Goal: Answer question/provide support: Share knowledge or assist other users

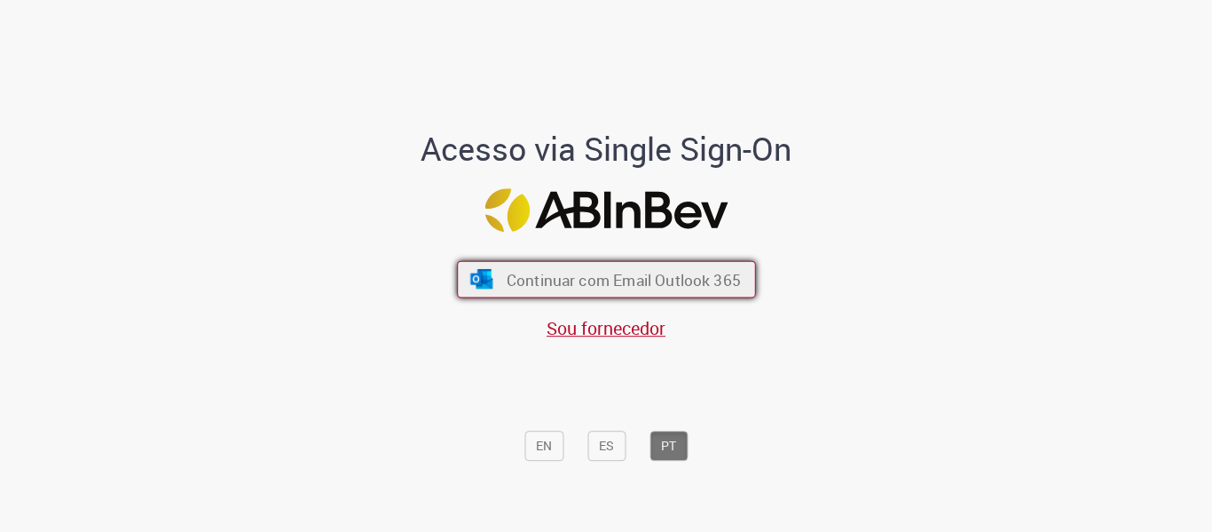
click at [631, 284] on span "Continuar com Email Outlook 365" at bounding box center [623, 279] width 234 height 20
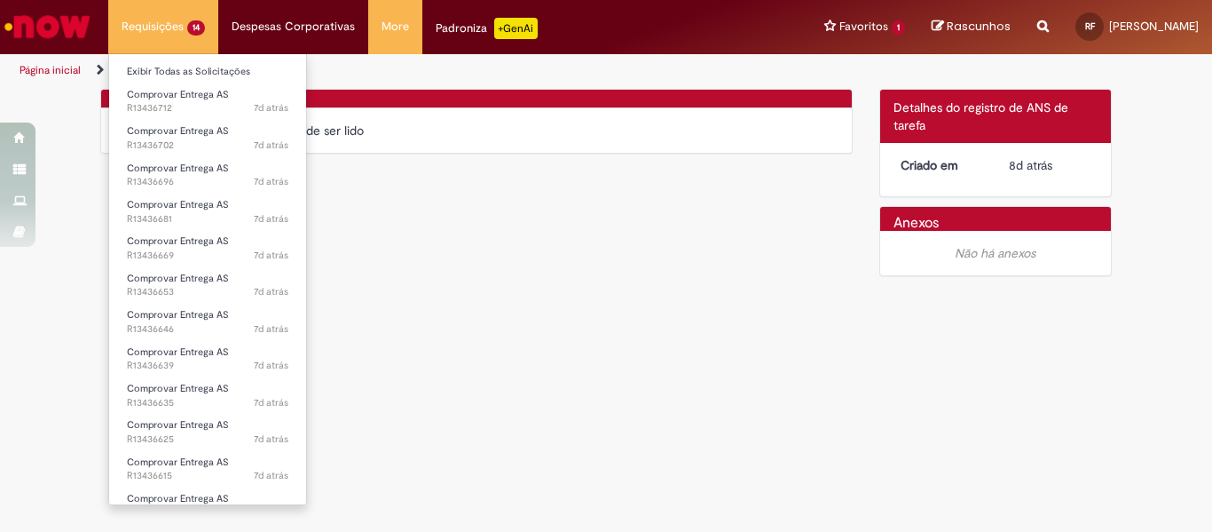
click at [154, 18] on li "Requisições 14 Exibir Todas as Solicitações Comprovar Entrega AS 7d atrás 7 dia…" at bounding box center [163, 26] width 110 height 53
click at [154, 71] on link "Exibir Todas as Solicitações" at bounding box center [207, 72] width 197 height 20
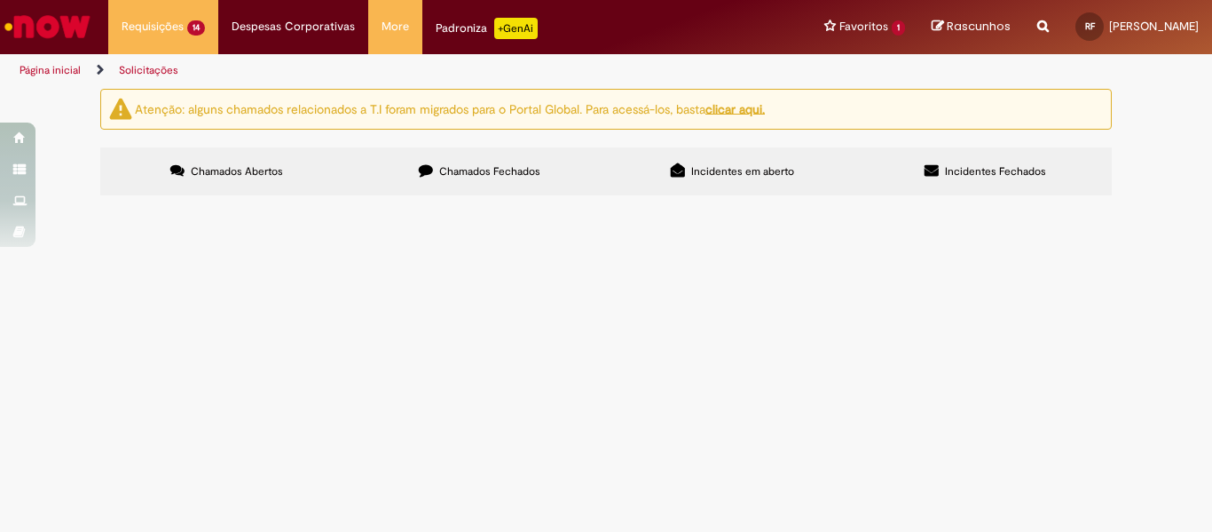
click at [0, 0] on span "Comprovar Entrega AS" at bounding box center [0, 0] width 0 height 0
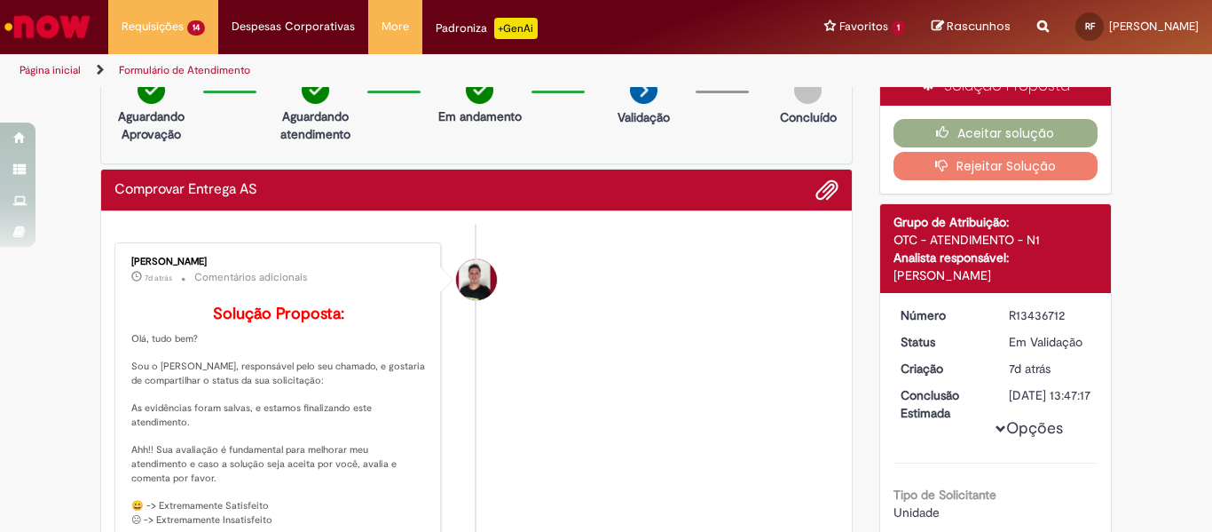
scroll to position [13, 0]
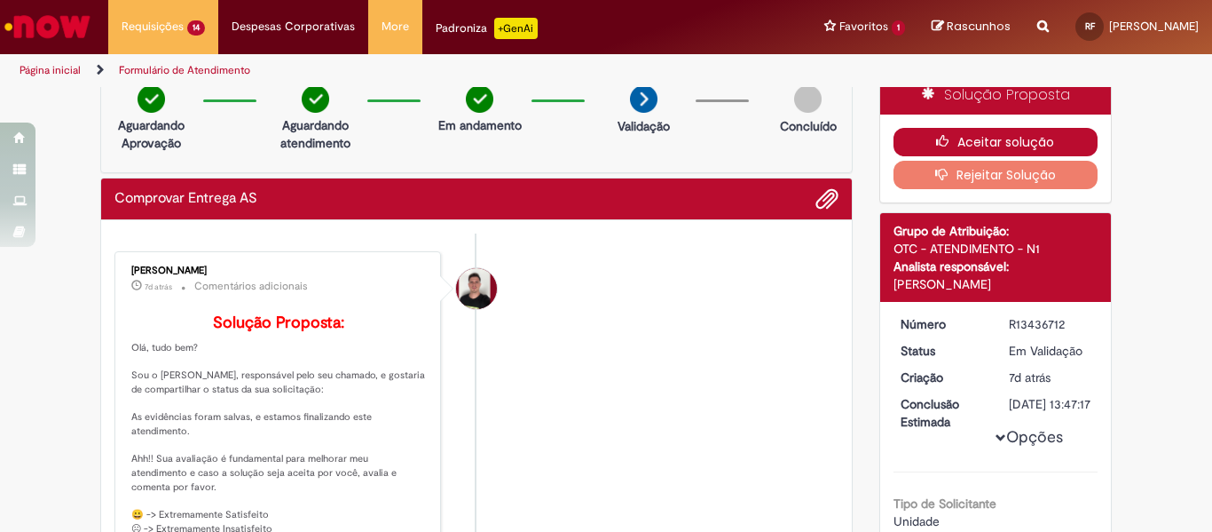
click at [979, 138] on button "Aceitar solução" at bounding box center [996, 142] width 205 height 28
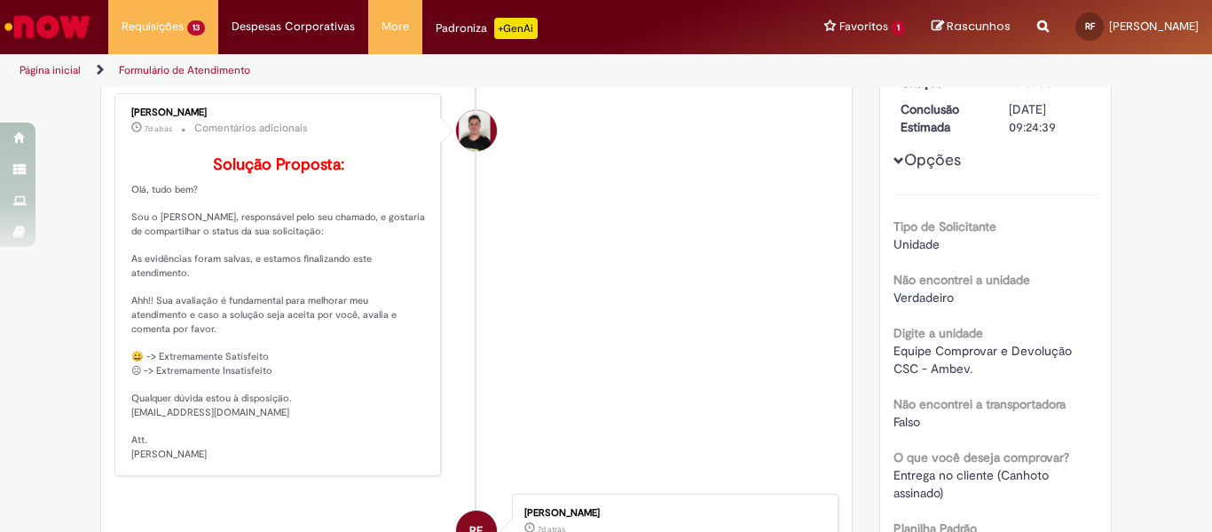
scroll to position [178, 0]
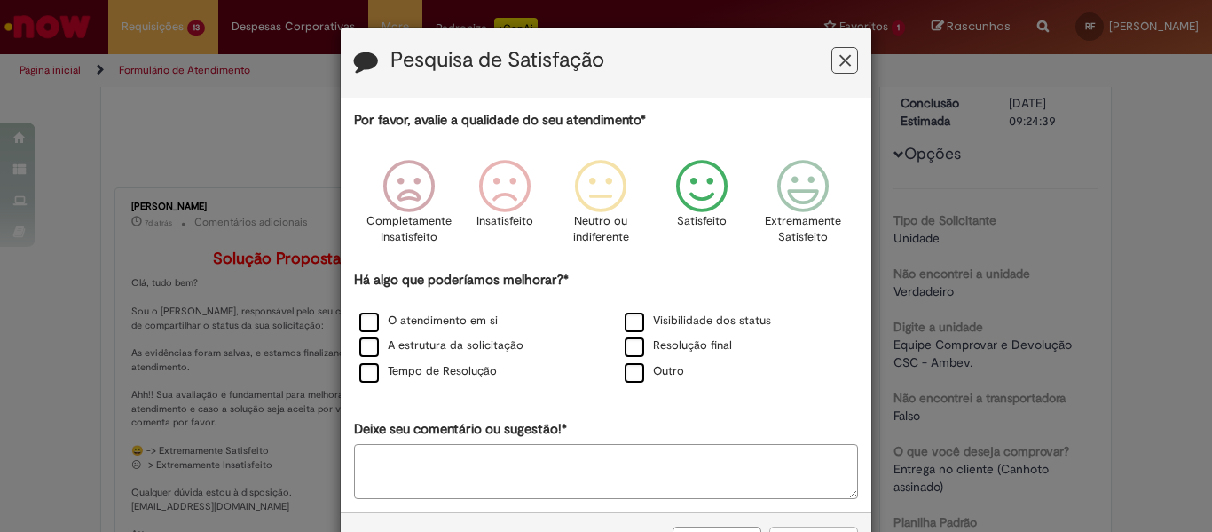
click at [702, 204] on icon "Feedback" at bounding box center [702, 186] width 67 height 53
click at [642, 353] on label "Resolução final" at bounding box center [678, 345] width 107 height 17
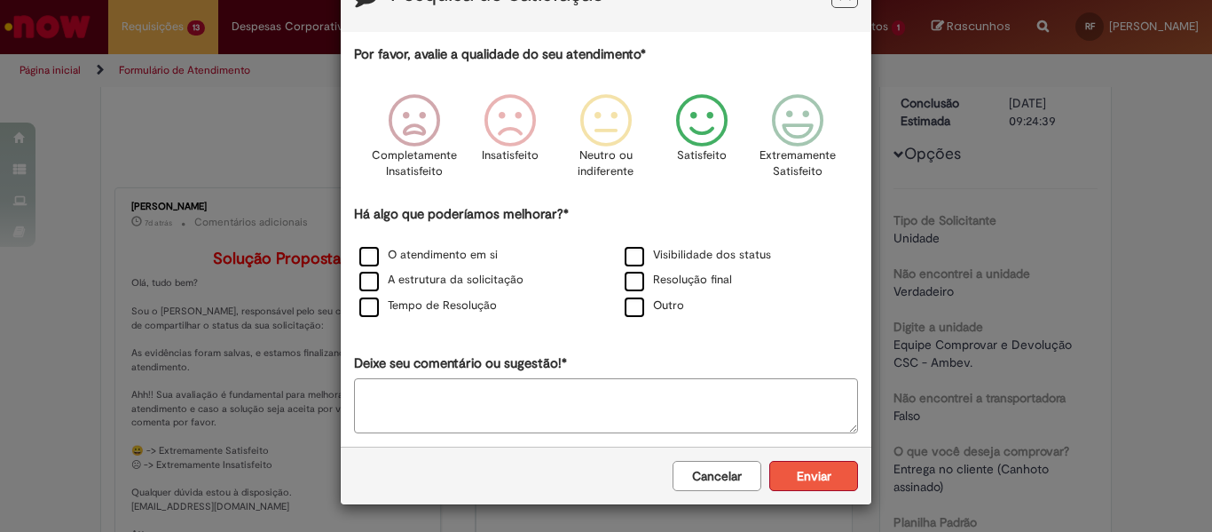
click at [796, 477] on button "Enviar" at bounding box center [813, 476] width 89 height 30
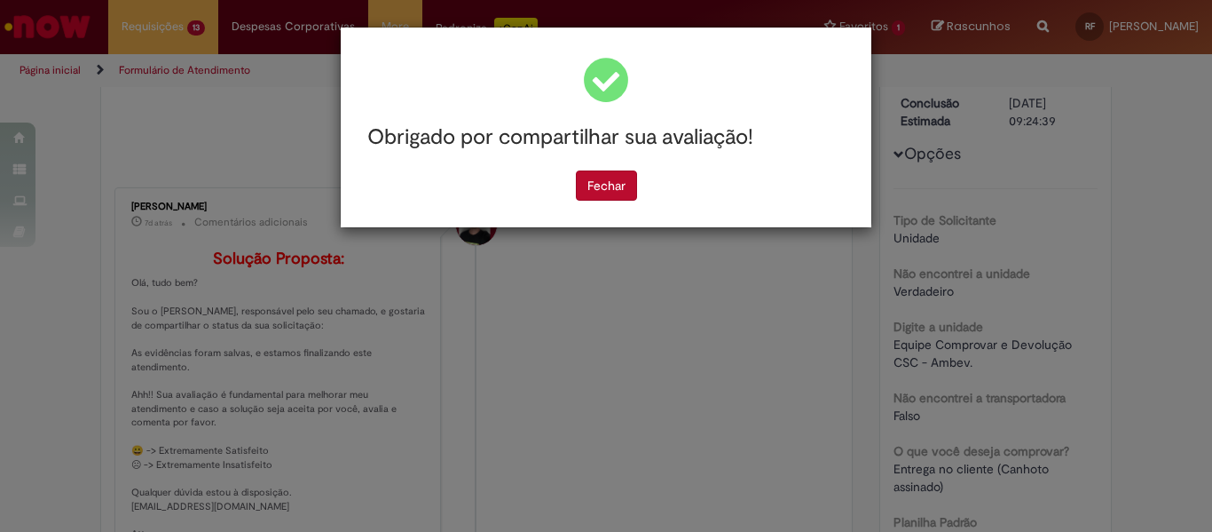
scroll to position [0, 0]
click at [602, 191] on button "Fechar" at bounding box center [606, 185] width 61 height 30
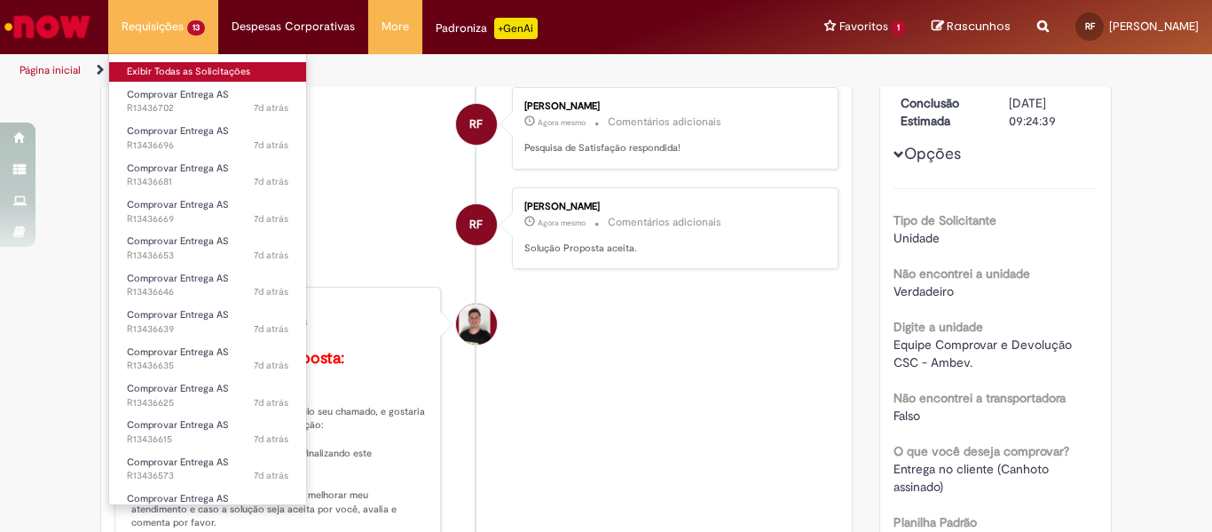
click at [177, 77] on link "Exibir Todas as Solicitações" at bounding box center [207, 72] width 197 height 20
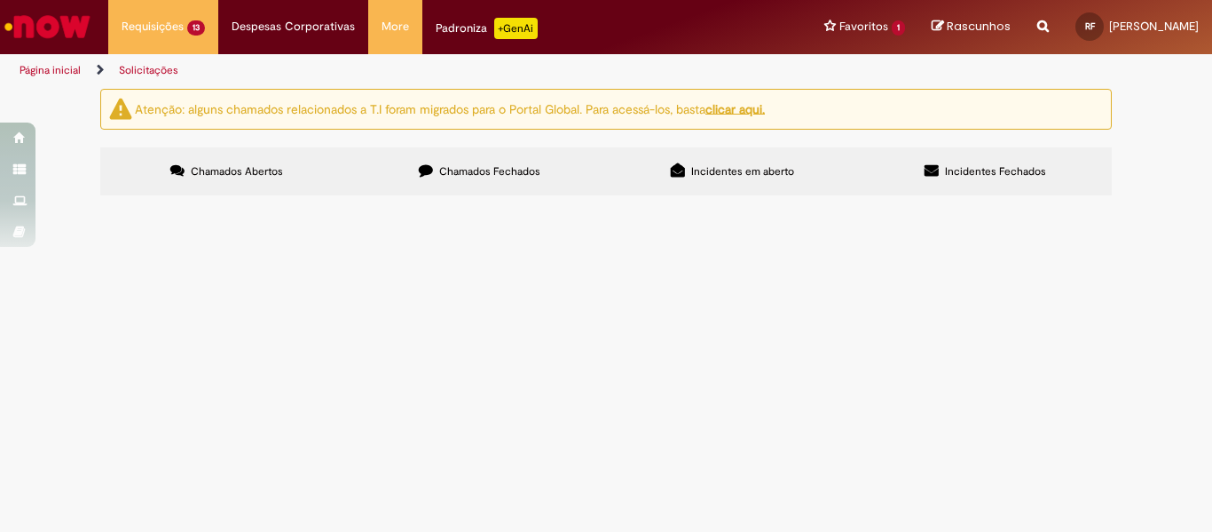
scroll to position [275, 0]
click at [0, 0] on span "Segue canhoto assinado e carimbado. nf 104342" at bounding box center [0, 0] width 0 height 0
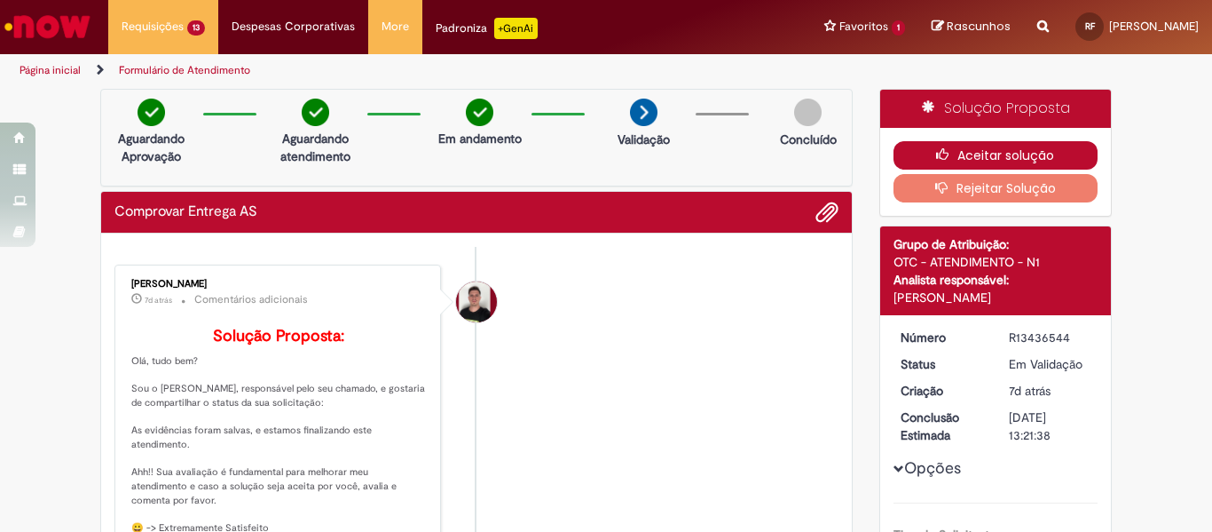
click at [943, 155] on icon "button" at bounding box center [946, 154] width 21 height 12
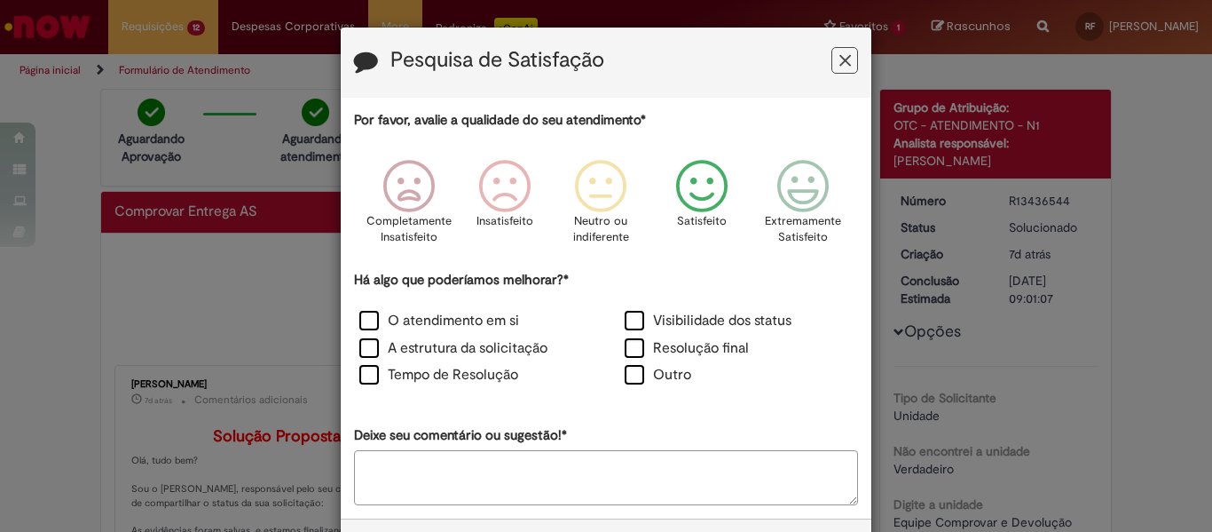
click at [707, 187] on icon "Feedback" at bounding box center [702, 186] width 67 height 53
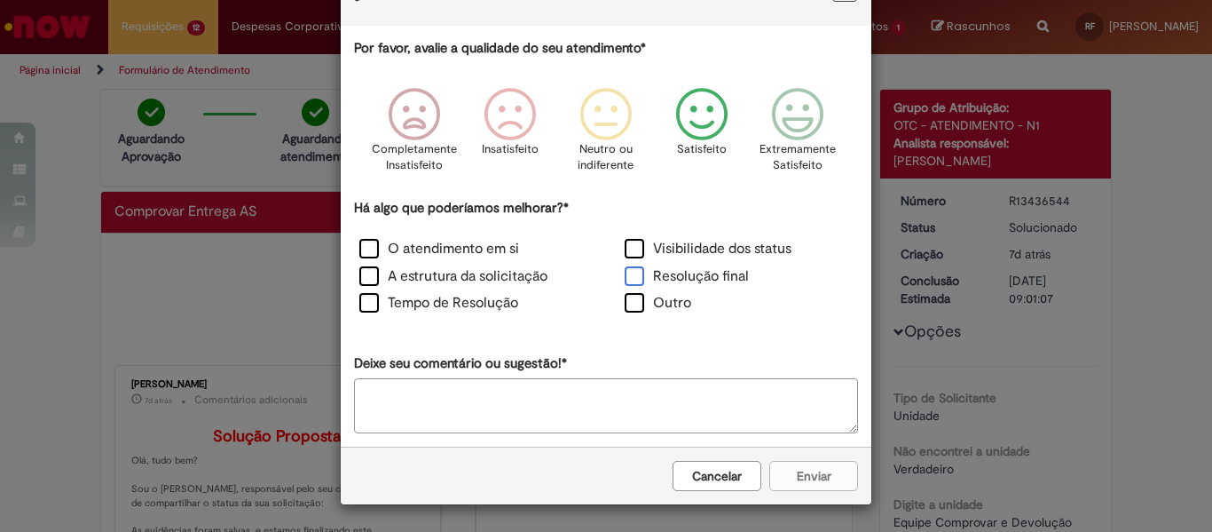
click at [642, 278] on label "Resolução final" at bounding box center [687, 276] width 124 height 20
click at [810, 471] on button "Enviar" at bounding box center [813, 476] width 89 height 30
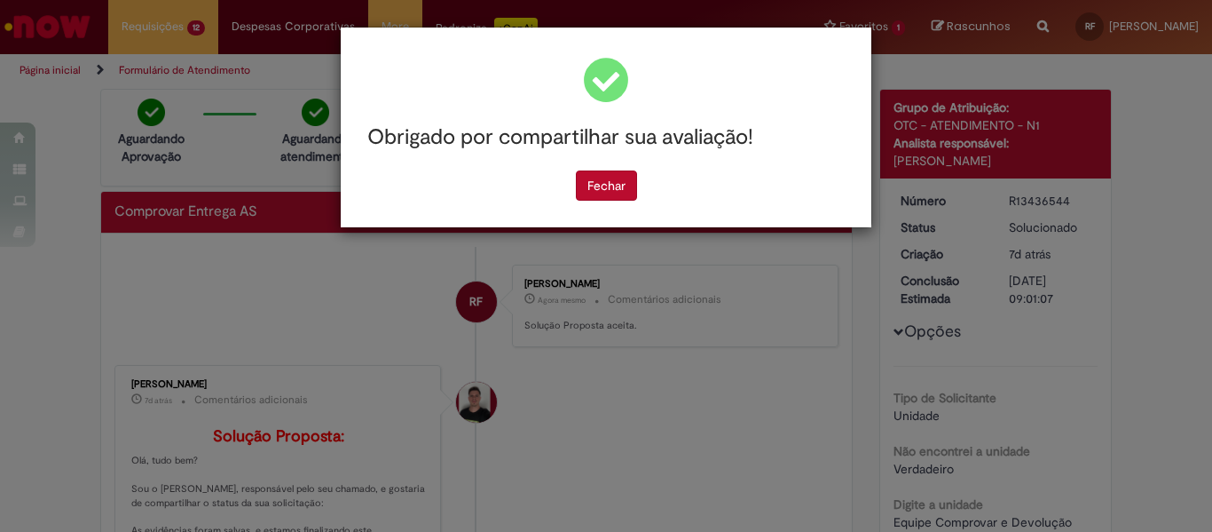
scroll to position [0, 0]
click at [605, 199] on button "Fechar" at bounding box center [606, 185] width 61 height 30
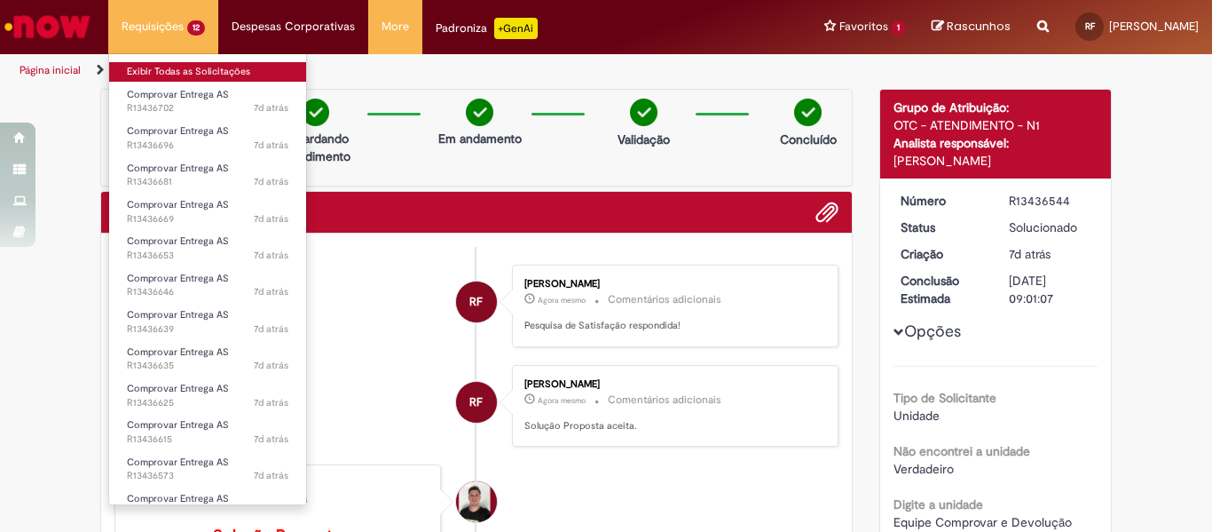
click at [170, 65] on link "Exibir Todas as Solicitações" at bounding box center [207, 72] width 197 height 20
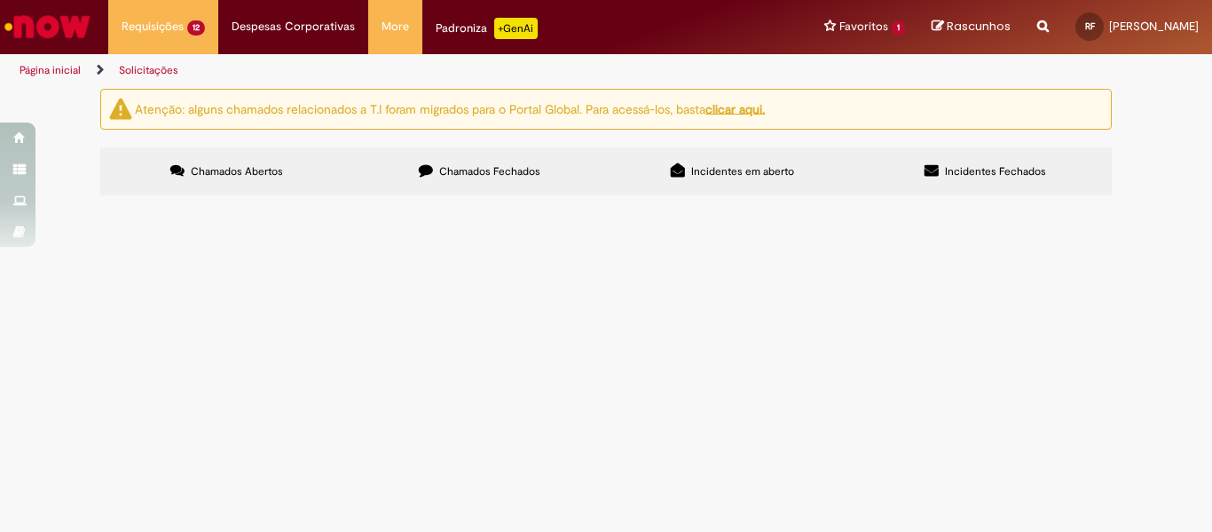
click at [0, 0] on span "Comprovar Entrega AS" at bounding box center [0, 0] width 0 height 0
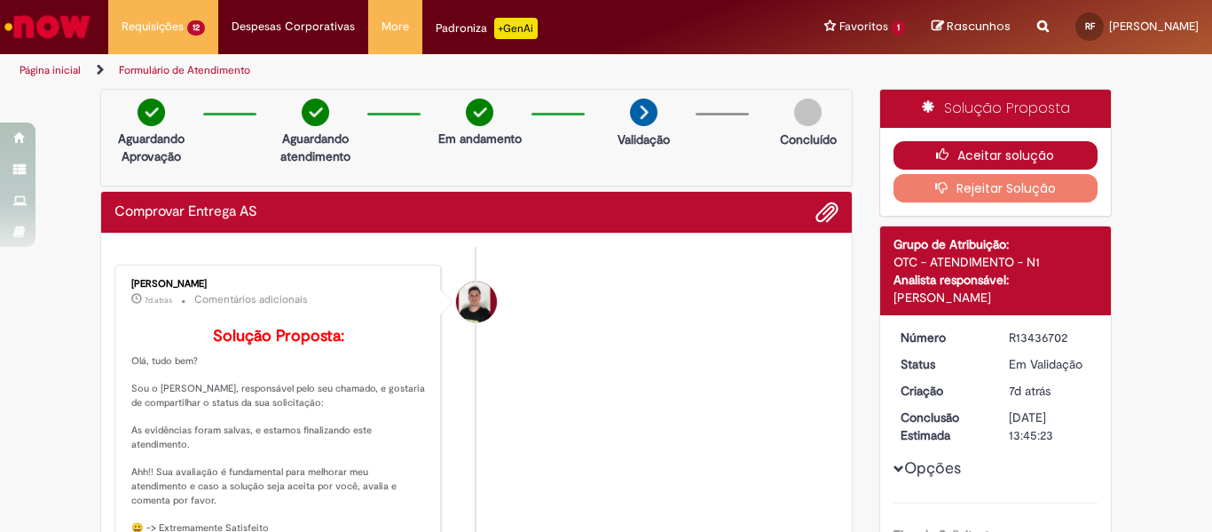
click at [964, 144] on button "Aceitar solução" at bounding box center [996, 155] width 205 height 28
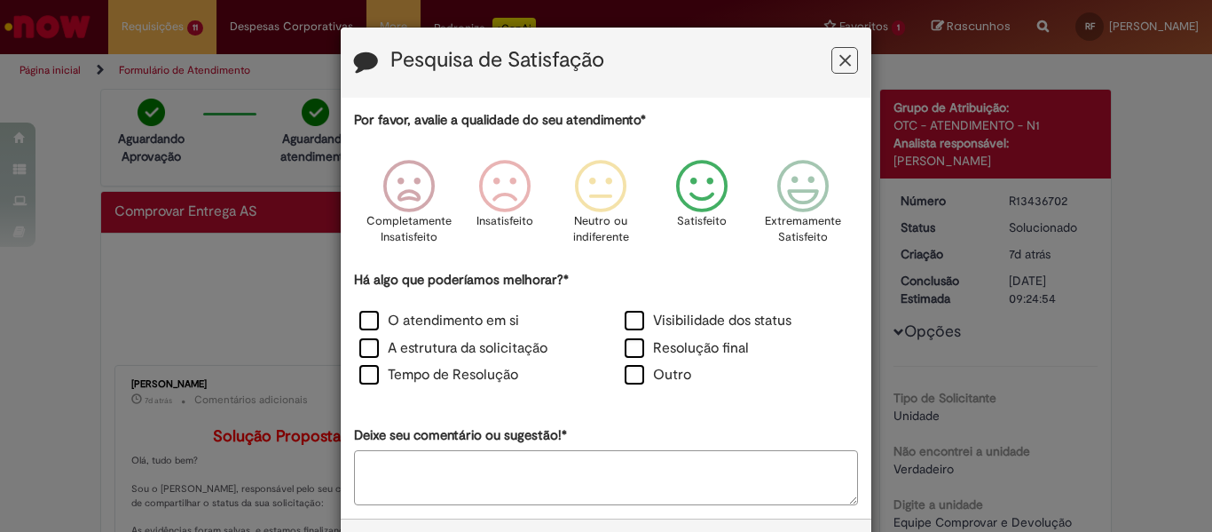
click at [686, 190] on icon "Feedback" at bounding box center [702, 186] width 67 height 53
click at [640, 343] on label "Resolução final" at bounding box center [687, 348] width 124 height 20
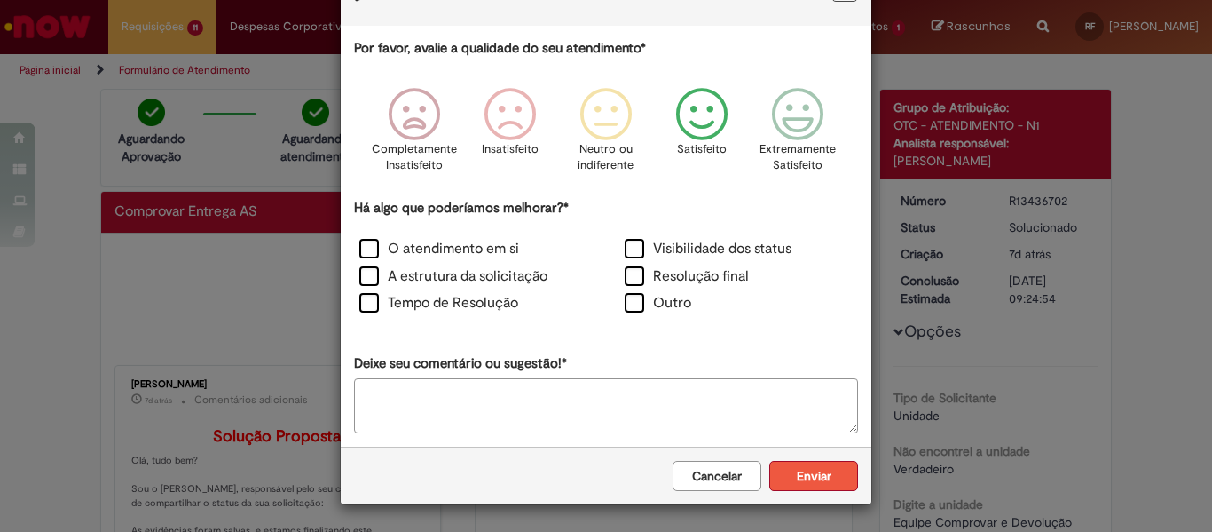
click at [785, 488] on button "Enviar" at bounding box center [813, 476] width 89 height 30
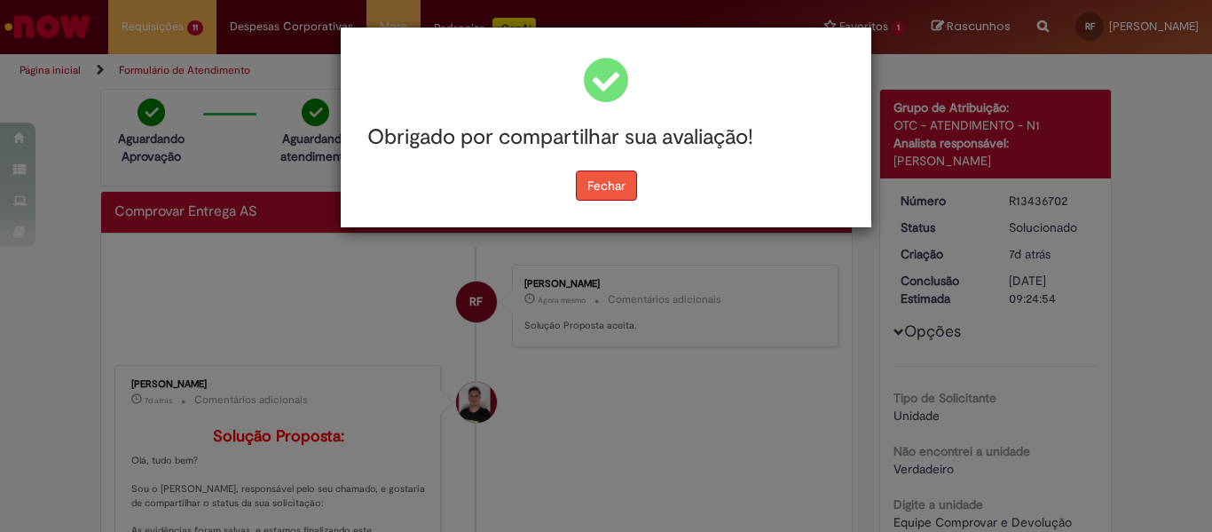
click at [591, 195] on button "Fechar" at bounding box center [606, 185] width 61 height 30
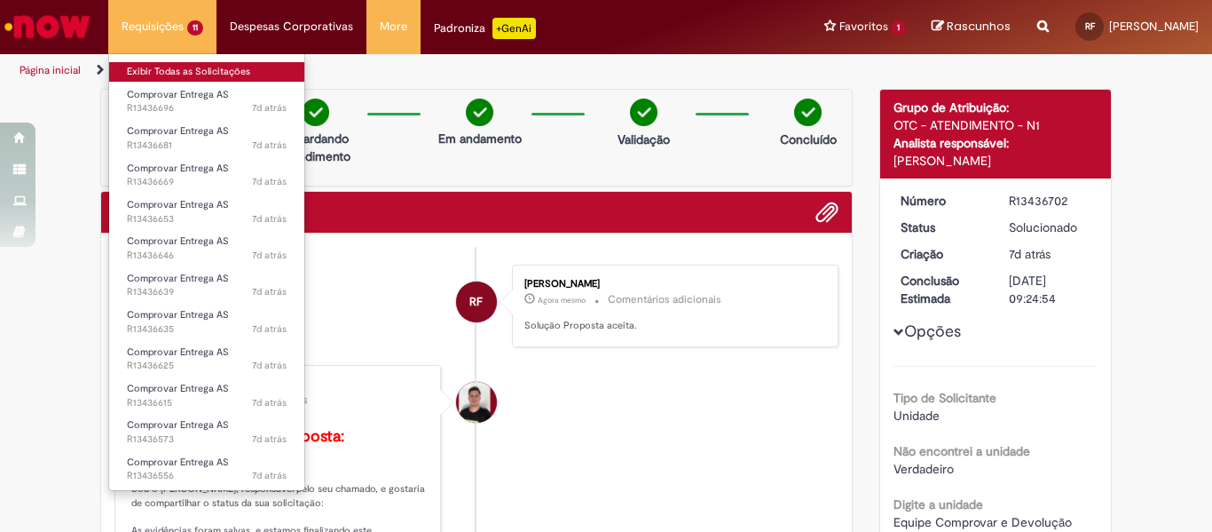
click at [153, 73] on link "Exibir Todas as Solicitações" at bounding box center [206, 72] width 195 height 20
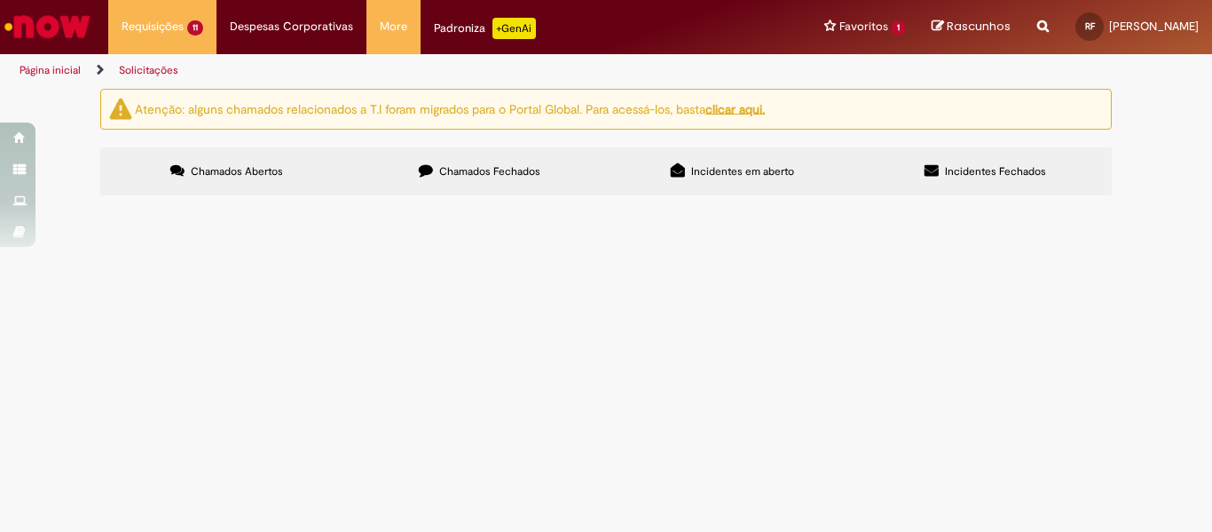
click at [0, 0] on span "segue [PERSON_NAME] assinado e carimbado pela rede NF 104359" at bounding box center [0, 0] width 0 height 0
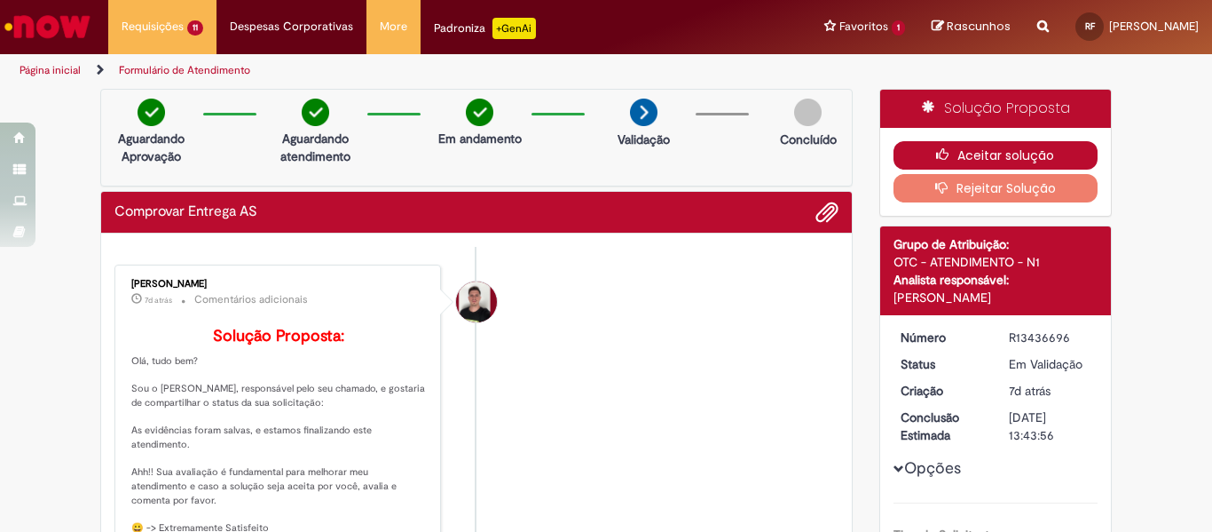
click at [996, 146] on button "Aceitar solução" at bounding box center [996, 155] width 205 height 28
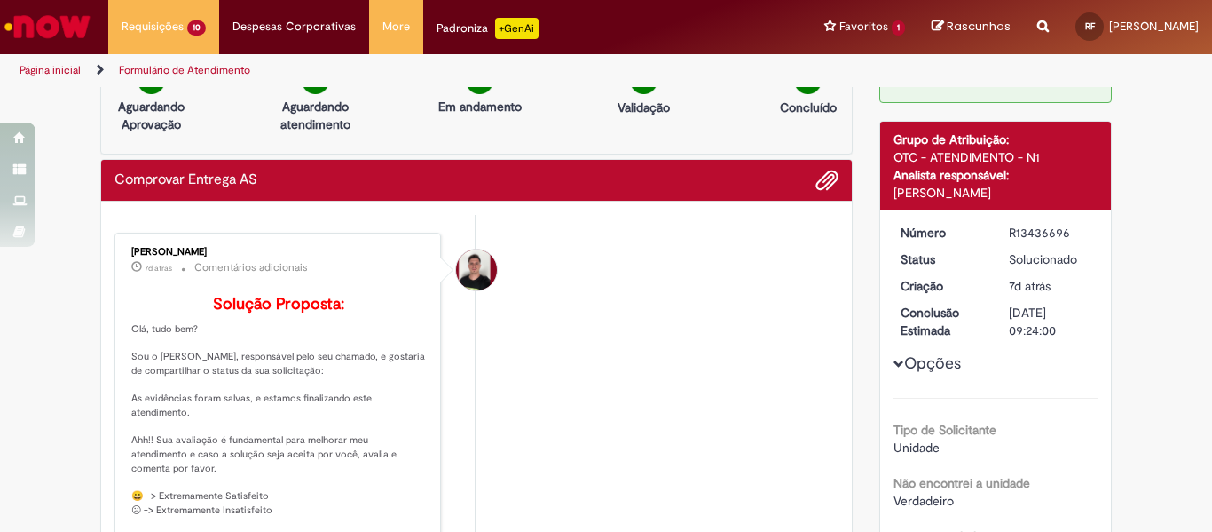
scroll to position [89, 0]
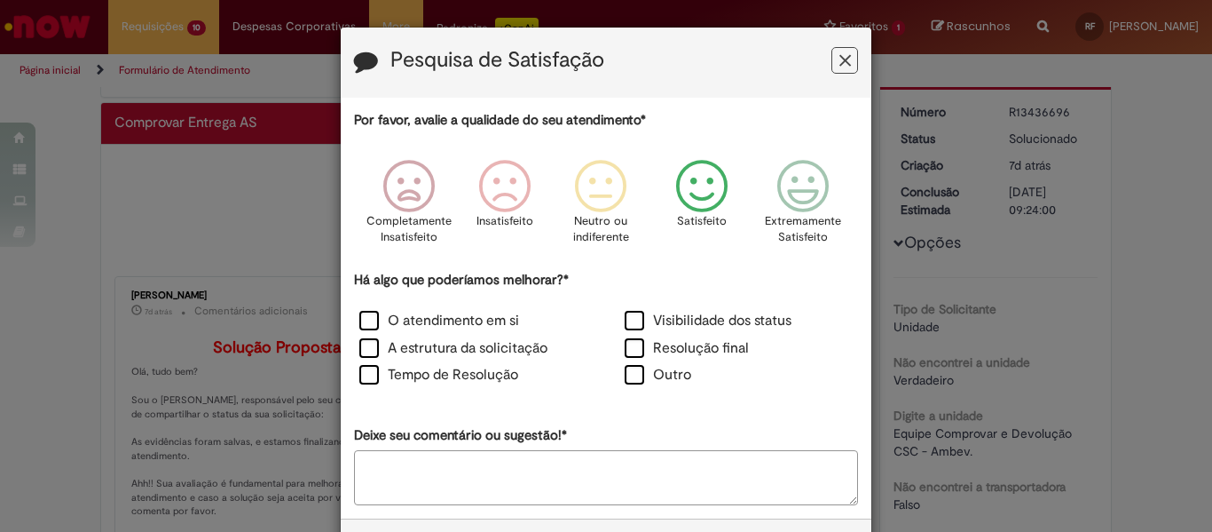
click at [684, 186] on icon "Feedback" at bounding box center [702, 186] width 67 height 53
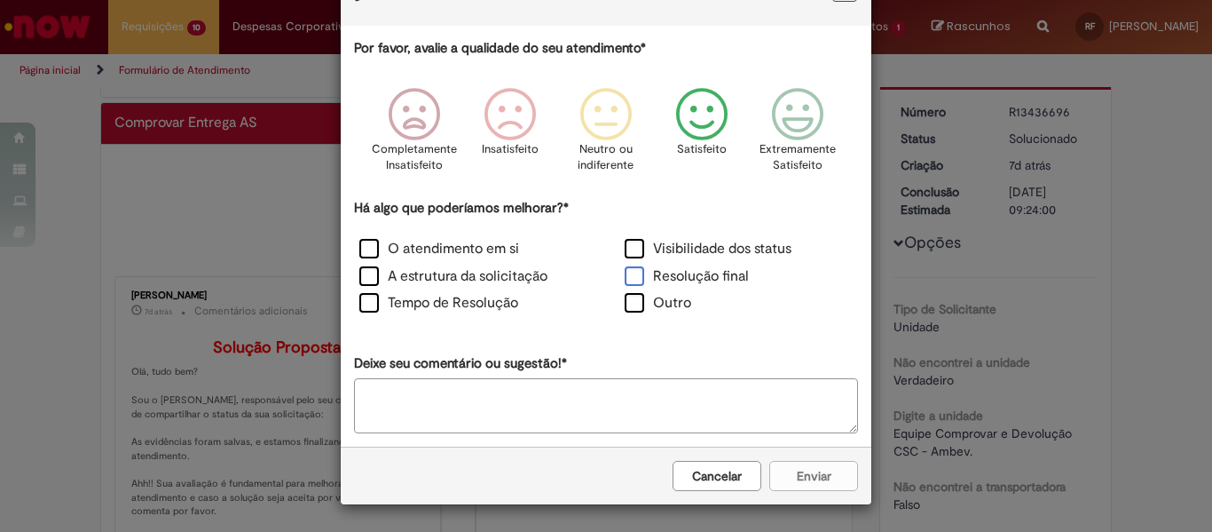
click at [635, 271] on label "Resolução final" at bounding box center [687, 276] width 124 height 20
click at [801, 470] on button "Enviar" at bounding box center [813, 476] width 89 height 30
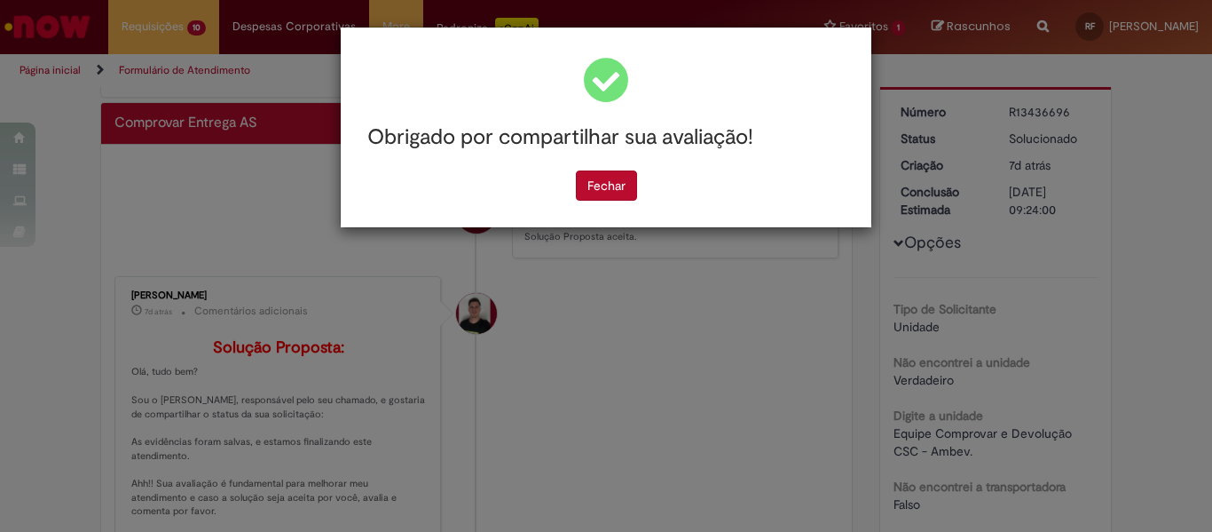
scroll to position [0, 0]
click at [619, 197] on button "Fechar" at bounding box center [606, 185] width 61 height 30
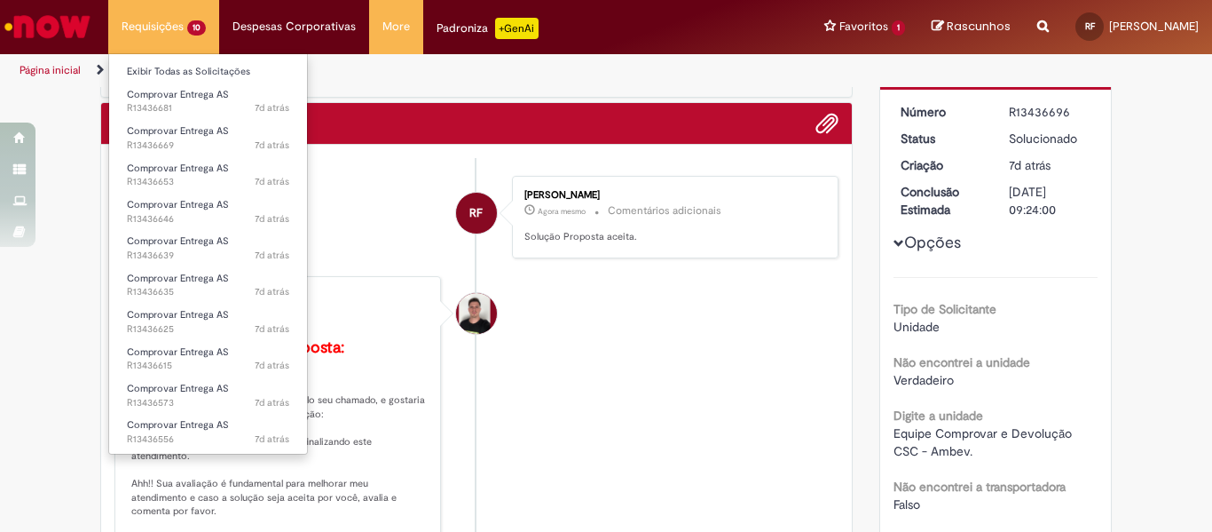
click at [166, 24] on li "Requisições 10 Exibir Todas as Solicitações Comprovar Entrega AS 7d atrás 7 dia…" at bounding box center [163, 26] width 111 height 53
click at [158, 67] on link "Exibir Todas as Solicitações" at bounding box center [208, 72] width 198 height 20
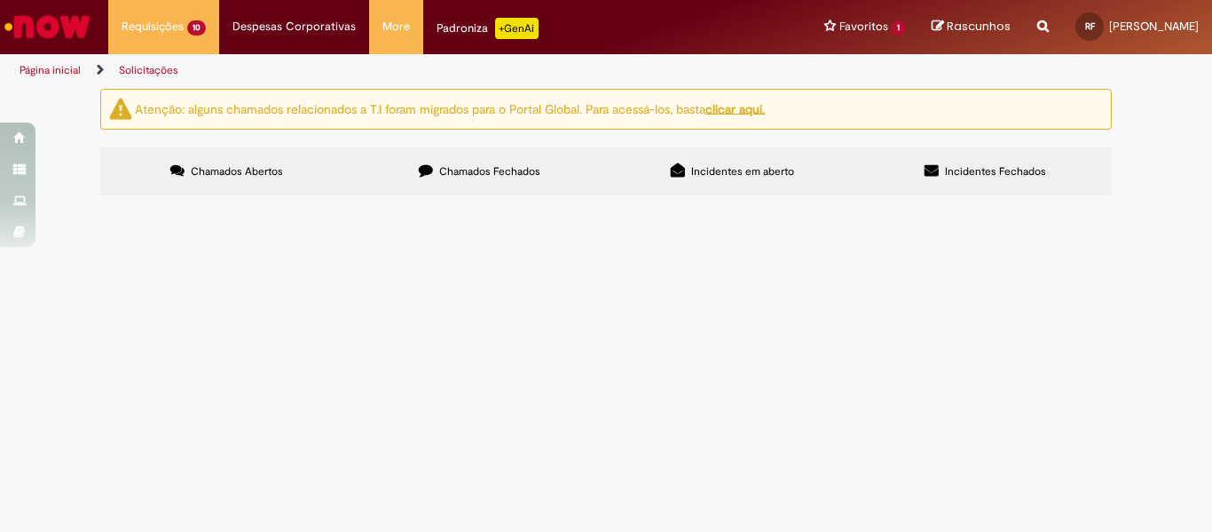
click at [0, 0] on span "segue [PERSON_NAME] assinado e carimbado nf 105357" at bounding box center [0, 0] width 0 height 0
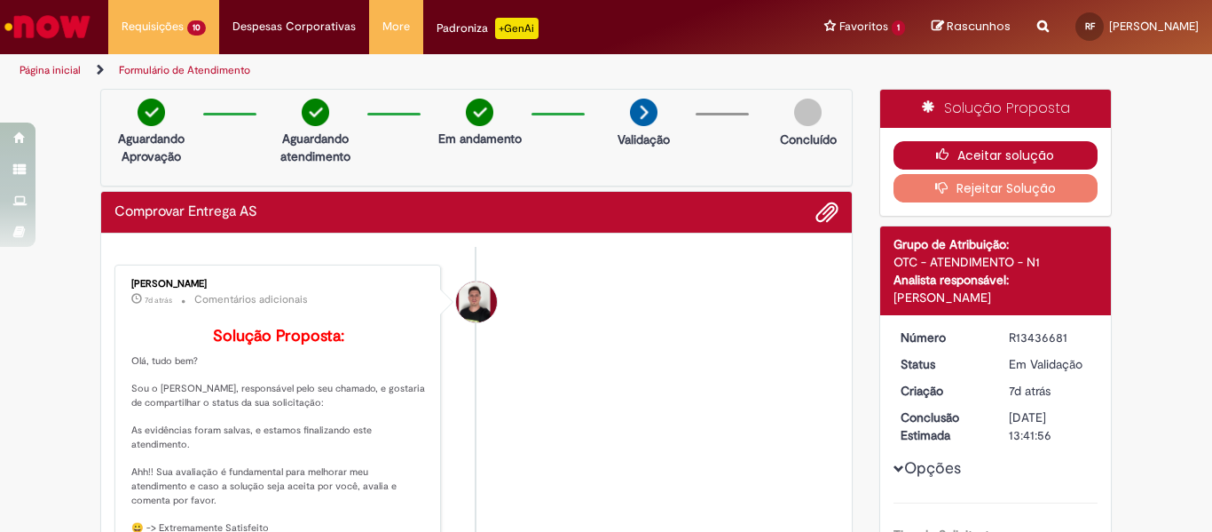
click at [948, 162] on button "Aceitar solução" at bounding box center [996, 155] width 205 height 28
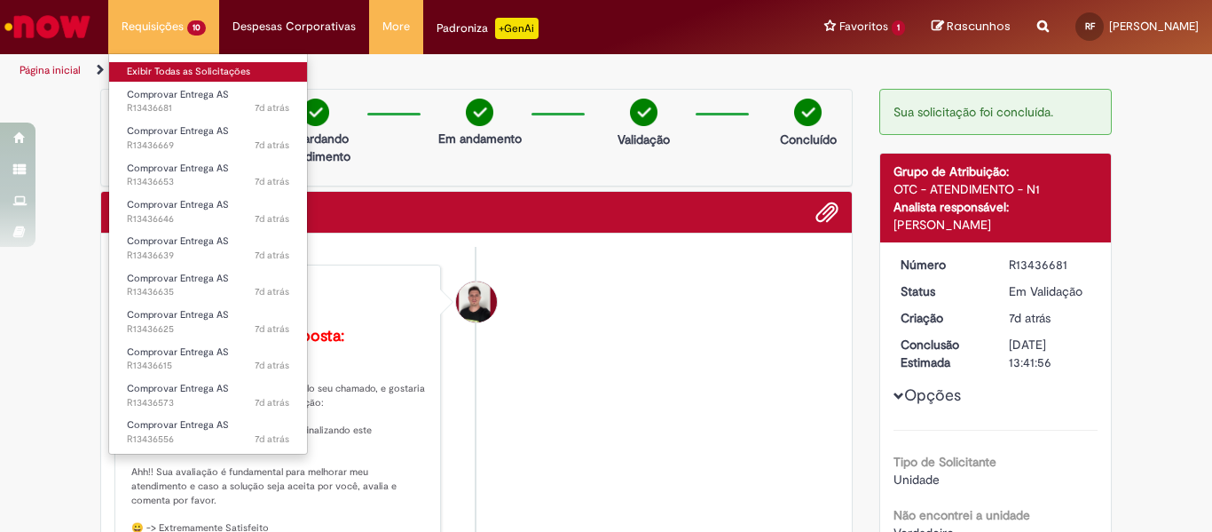
click at [173, 71] on link "Exibir Todas as Solicitações" at bounding box center [208, 72] width 198 height 20
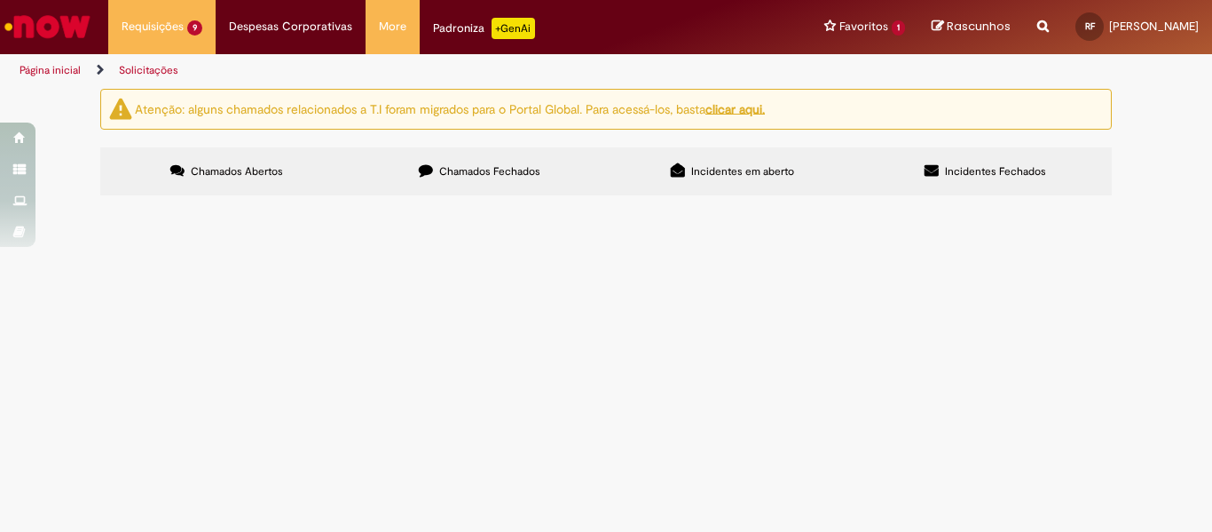
click at [0, 0] on span "R13436669" at bounding box center [0, 0] width 0 height 0
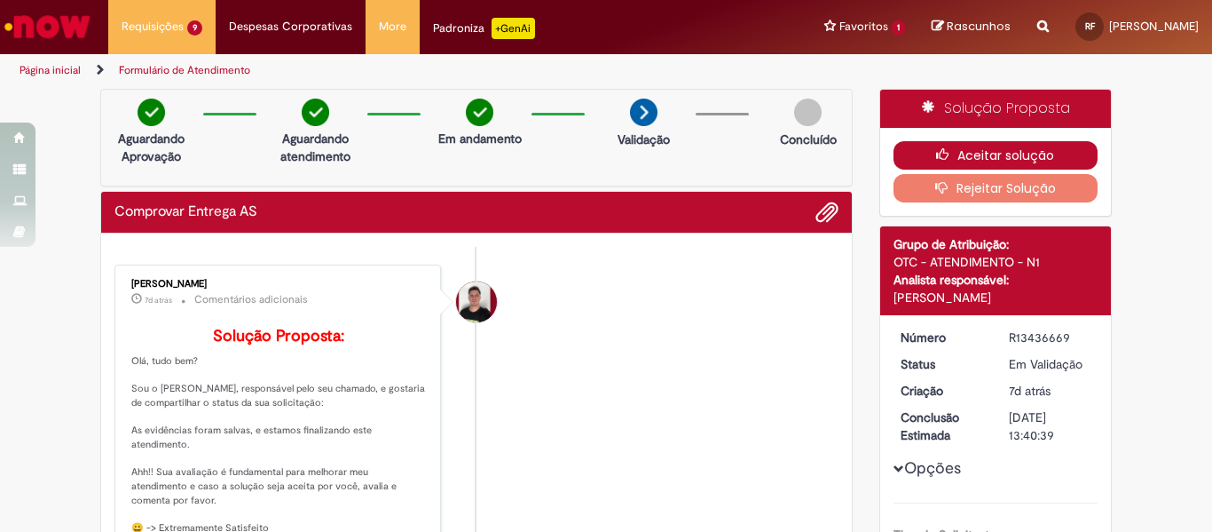
click at [945, 148] on icon "button" at bounding box center [946, 154] width 21 height 12
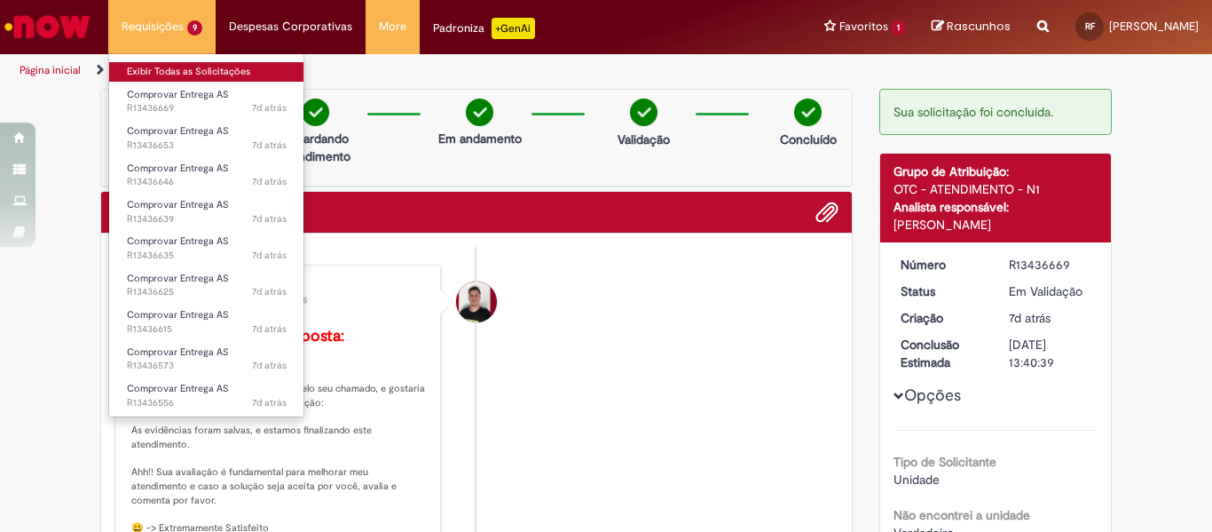
click at [175, 65] on link "Exibir Todas as Solicitações" at bounding box center [206, 72] width 195 height 20
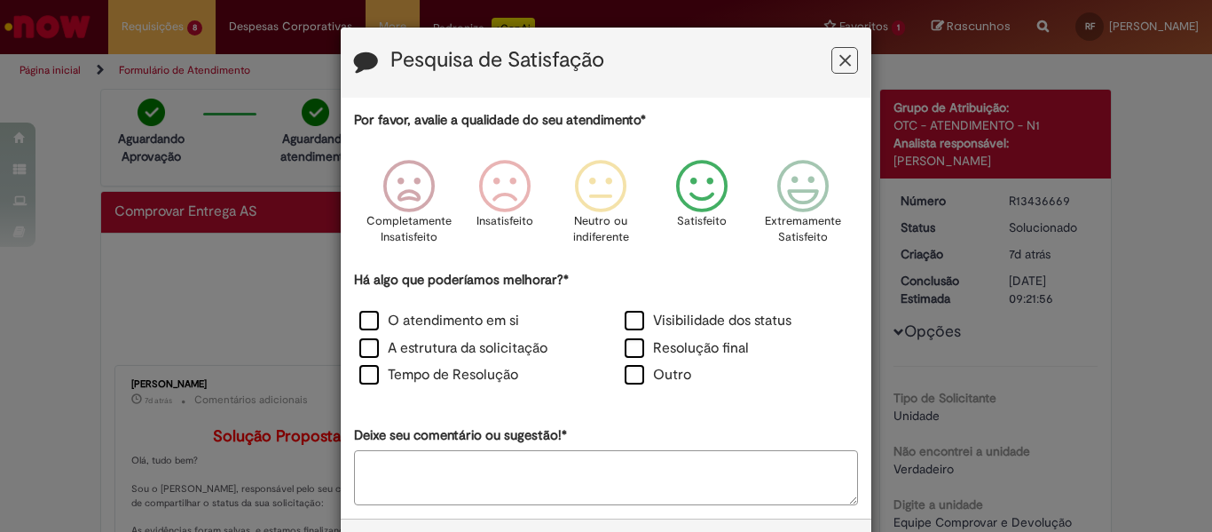
click at [694, 204] on icon "Feedback" at bounding box center [702, 186] width 67 height 53
click at [652, 349] on label "Resolução final" at bounding box center [687, 348] width 124 height 20
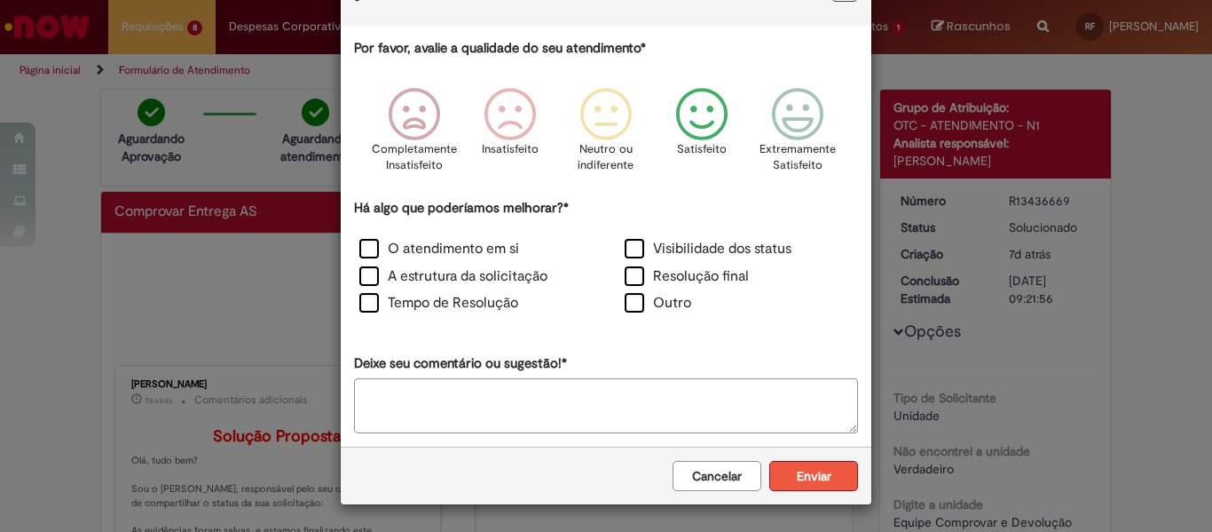
click at [806, 472] on button "Enviar" at bounding box center [813, 476] width 89 height 30
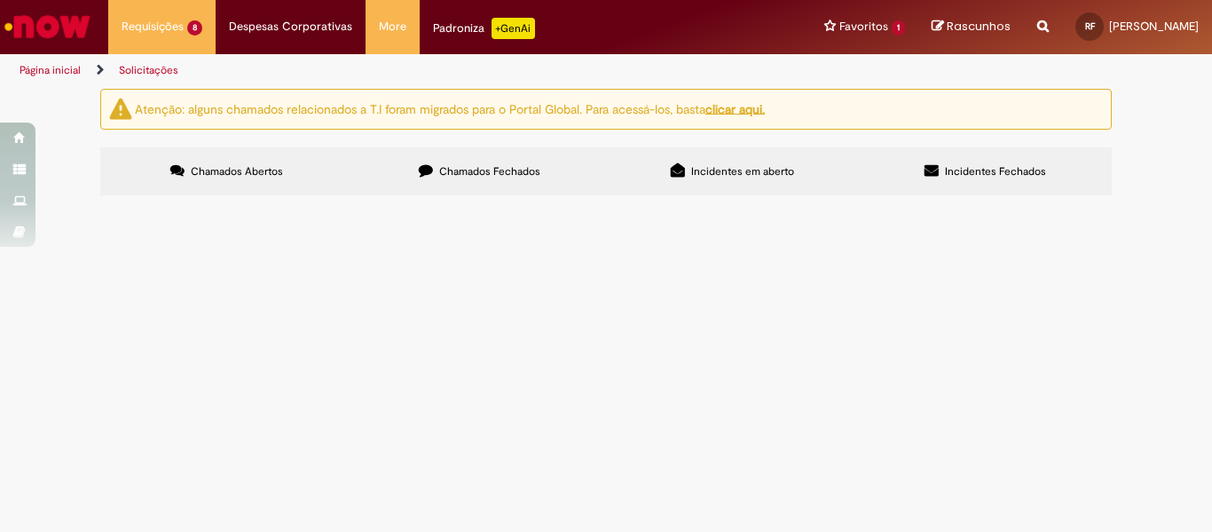
scroll to position [0, 0]
click at [0, 0] on span "Comprovar Entrega AS" at bounding box center [0, 0] width 0 height 0
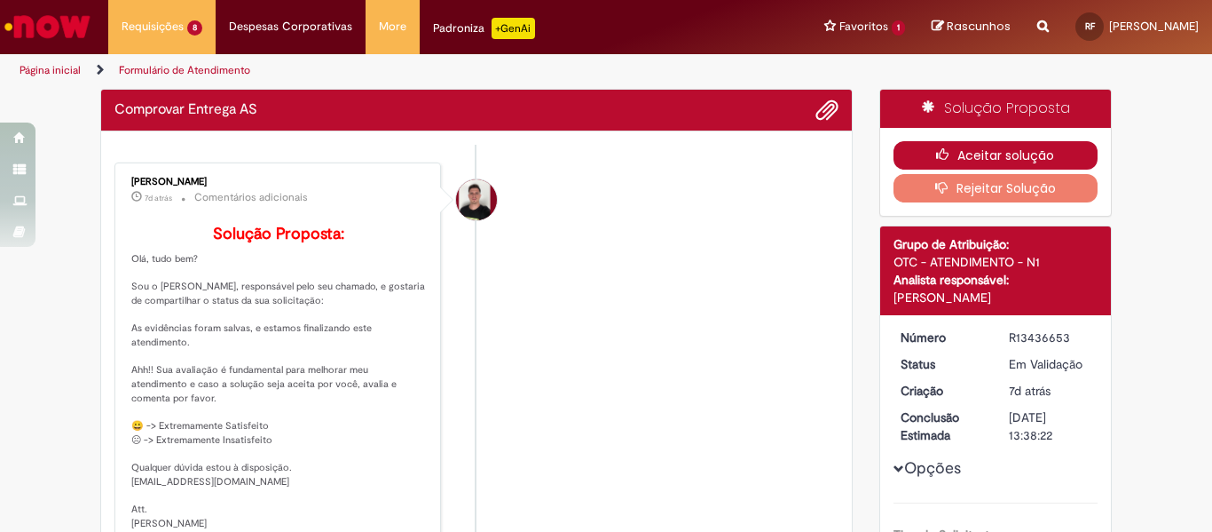
click at [1006, 150] on button "Aceitar solução" at bounding box center [996, 155] width 205 height 28
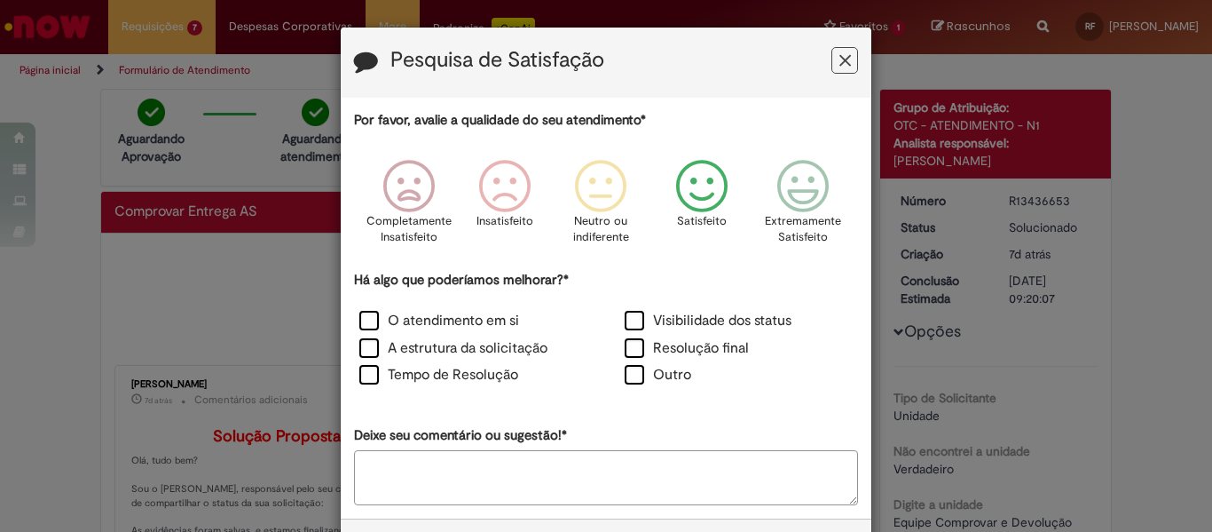
click at [705, 184] on icon "Feedback" at bounding box center [702, 186] width 67 height 53
click at [677, 349] on label "Resolução final" at bounding box center [687, 348] width 124 height 20
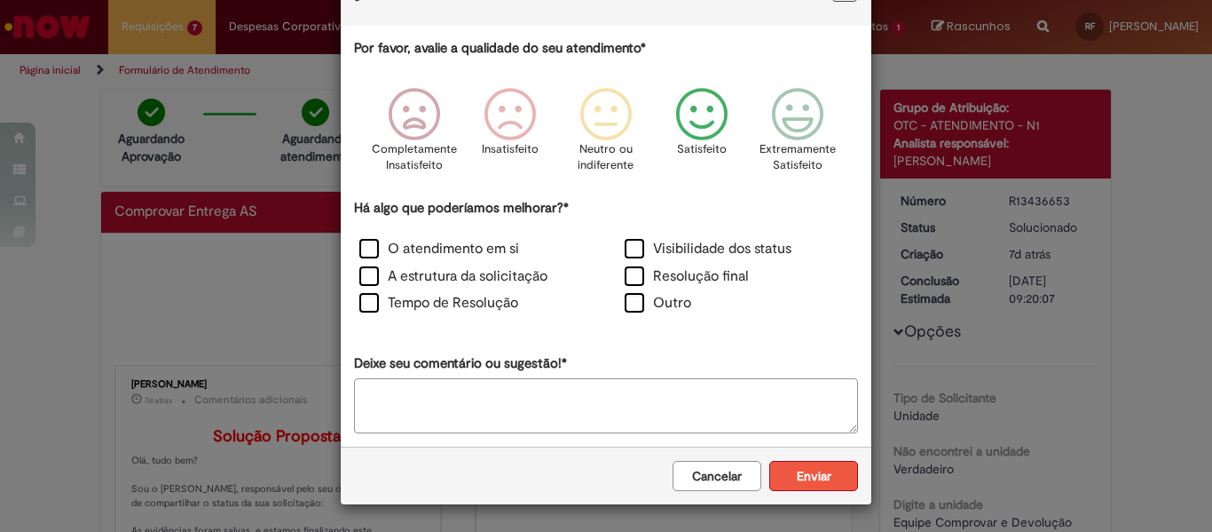
click at [798, 482] on button "Enviar" at bounding box center [813, 476] width 89 height 30
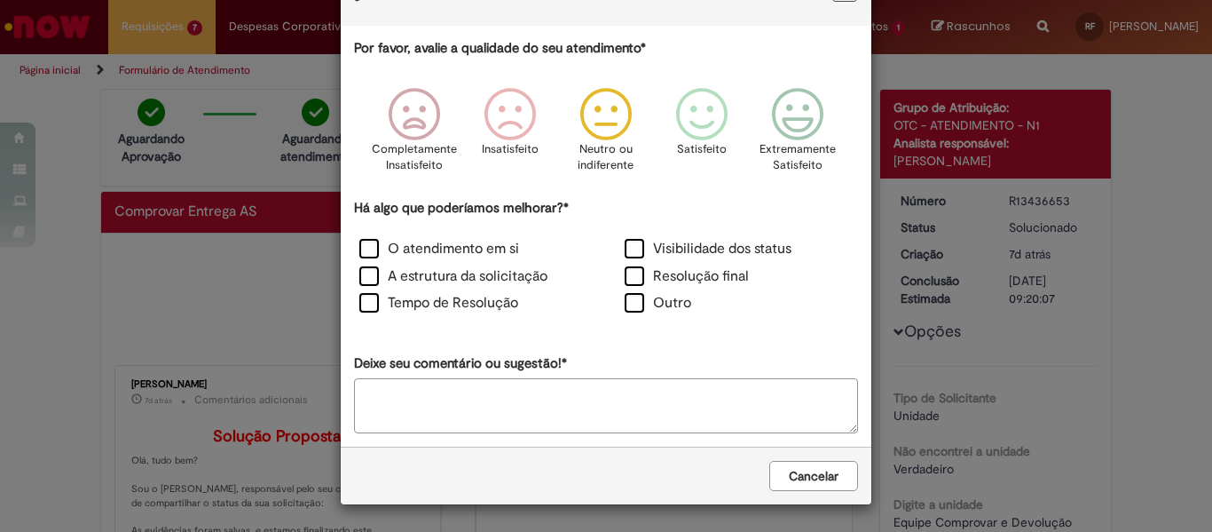
scroll to position [0, 0]
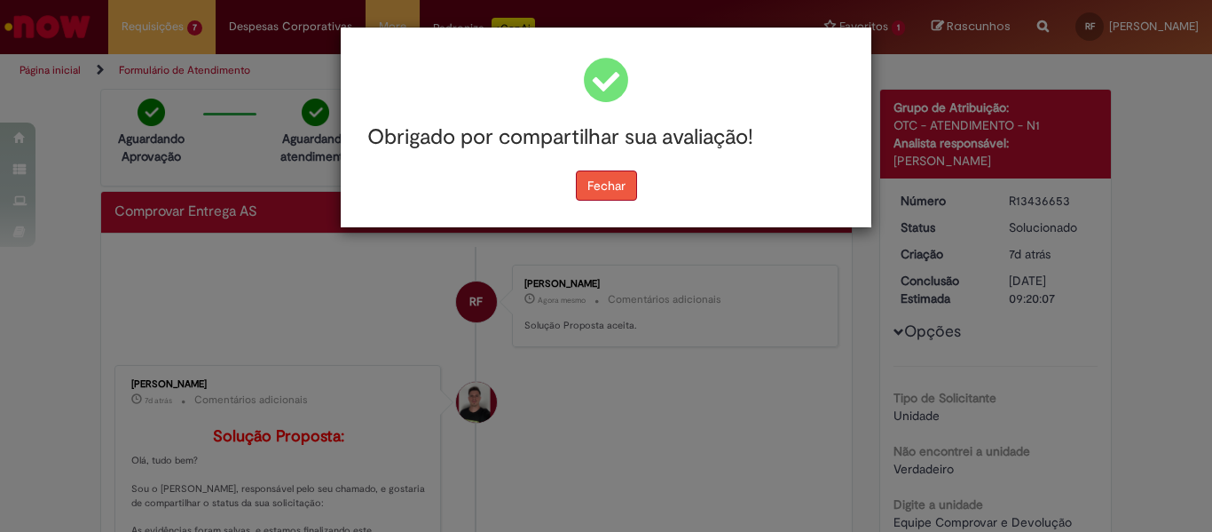
click at [612, 193] on button "Fechar" at bounding box center [606, 185] width 61 height 30
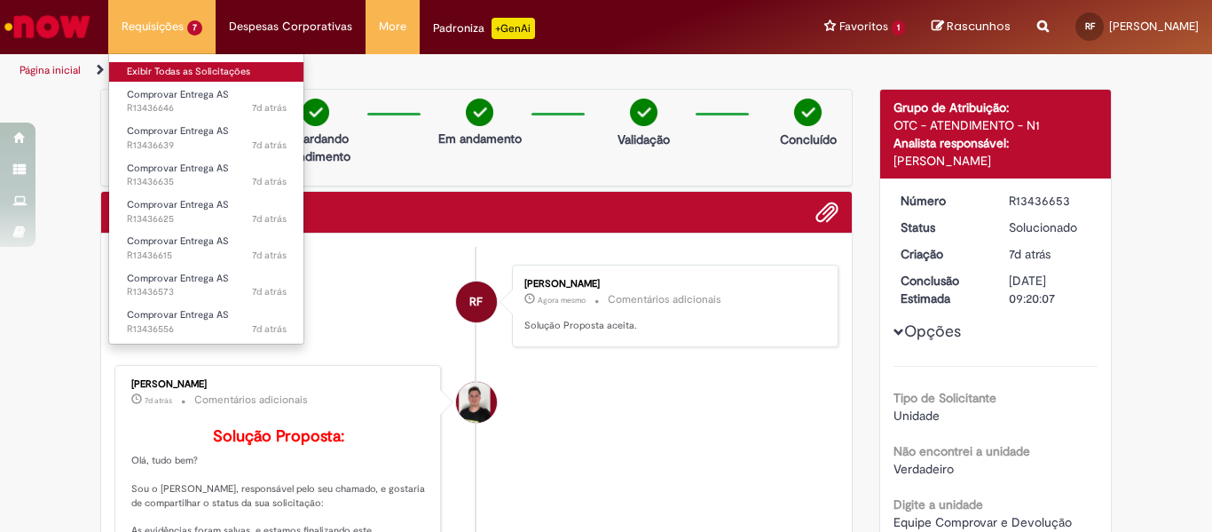
click at [167, 70] on link "Exibir Todas as Solicitações" at bounding box center [206, 72] width 195 height 20
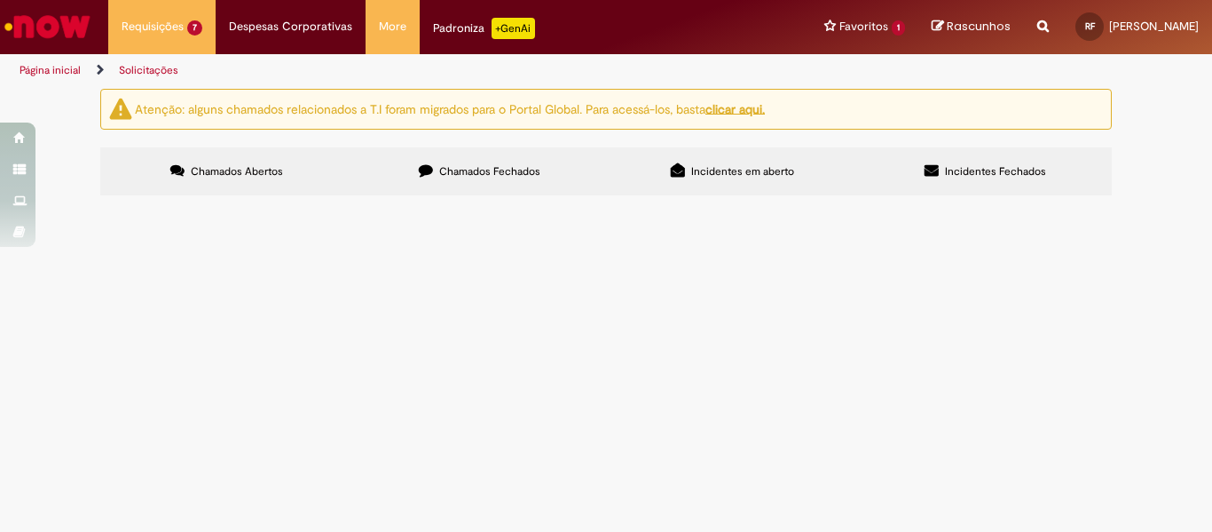
click at [0, 0] on span "Comprovar Entrega AS" at bounding box center [0, 0] width 0 height 0
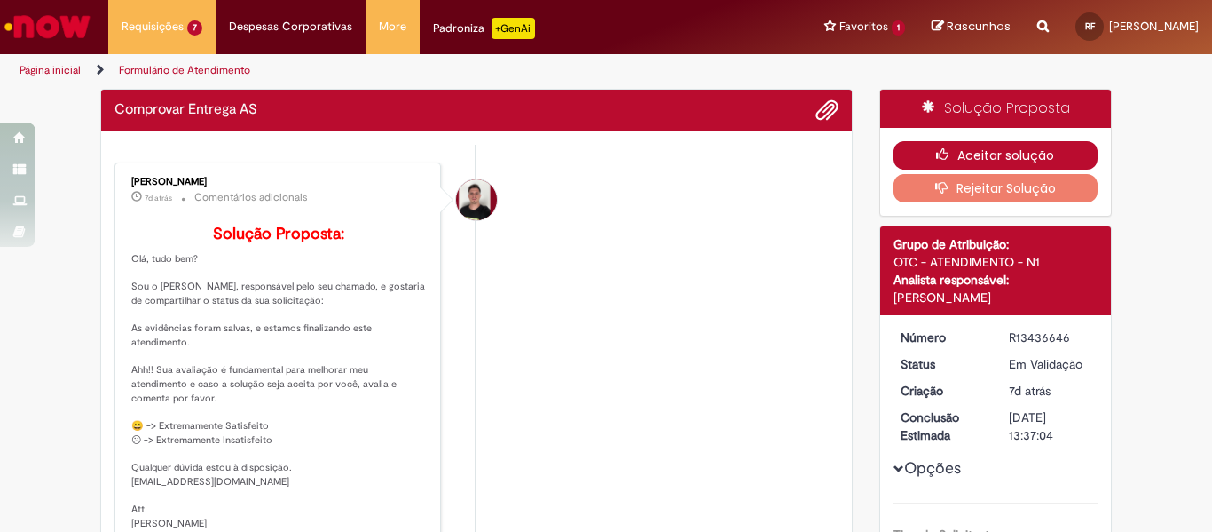
click at [911, 157] on button "Aceitar solução" at bounding box center [996, 155] width 205 height 28
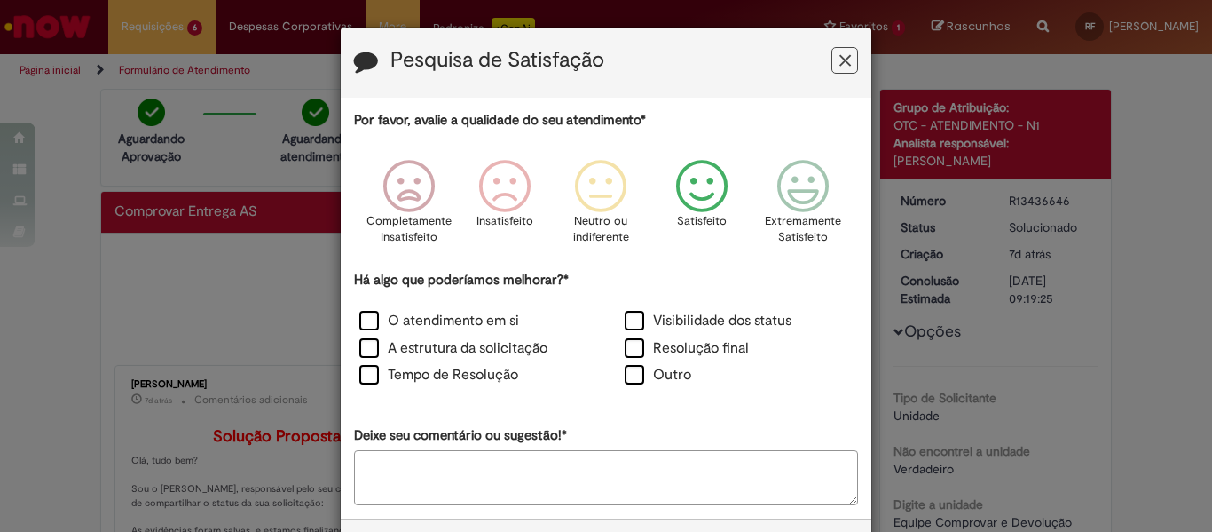
click at [697, 175] on icon "Feedback" at bounding box center [702, 186] width 67 height 53
click at [643, 349] on label "Resolução final" at bounding box center [687, 348] width 124 height 20
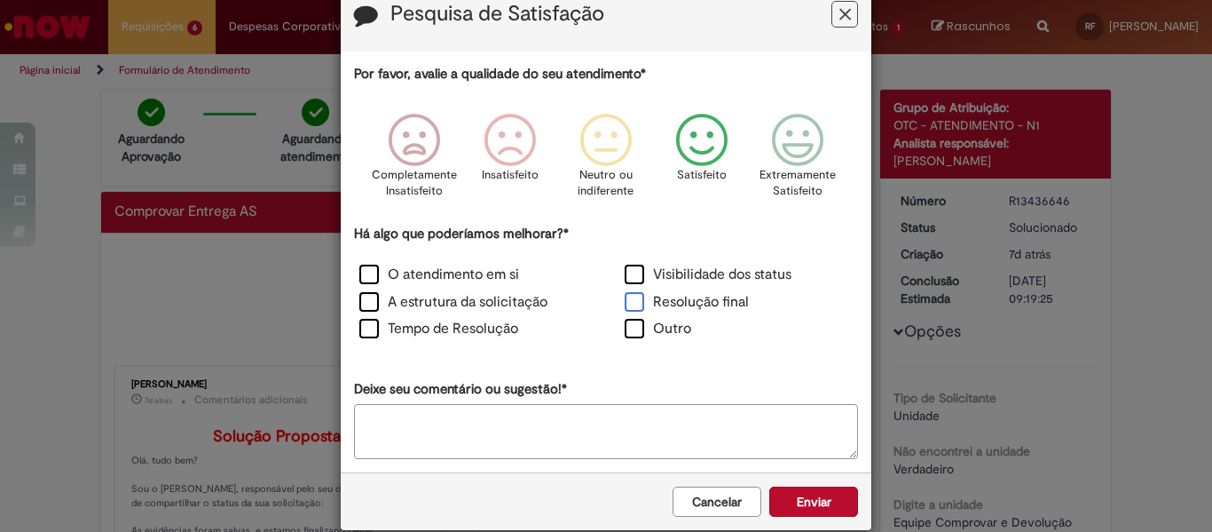
scroll to position [72, 0]
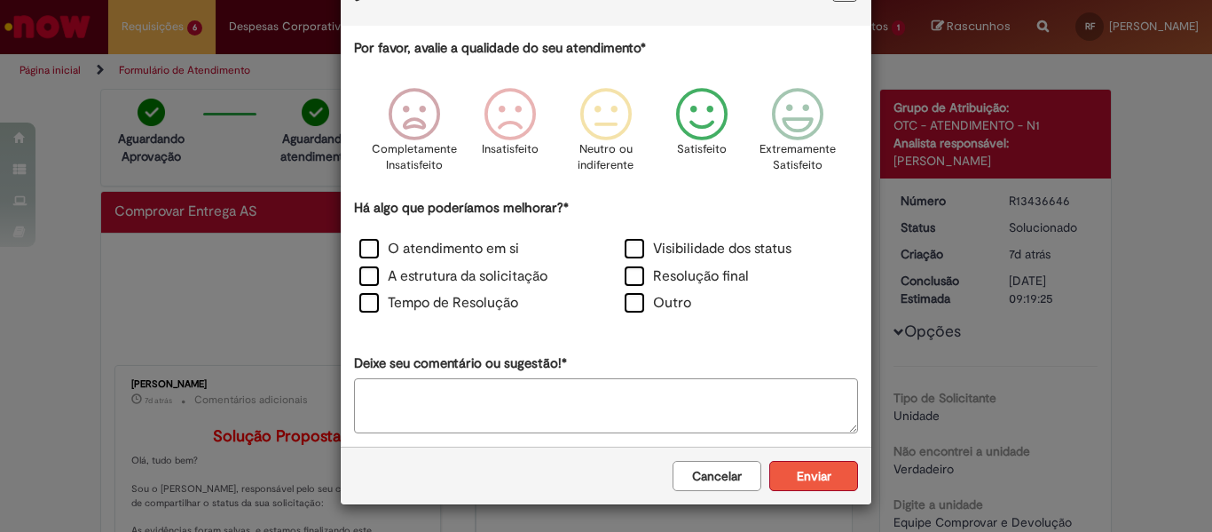
click at [784, 477] on button "Enviar" at bounding box center [813, 476] width 89 height 30
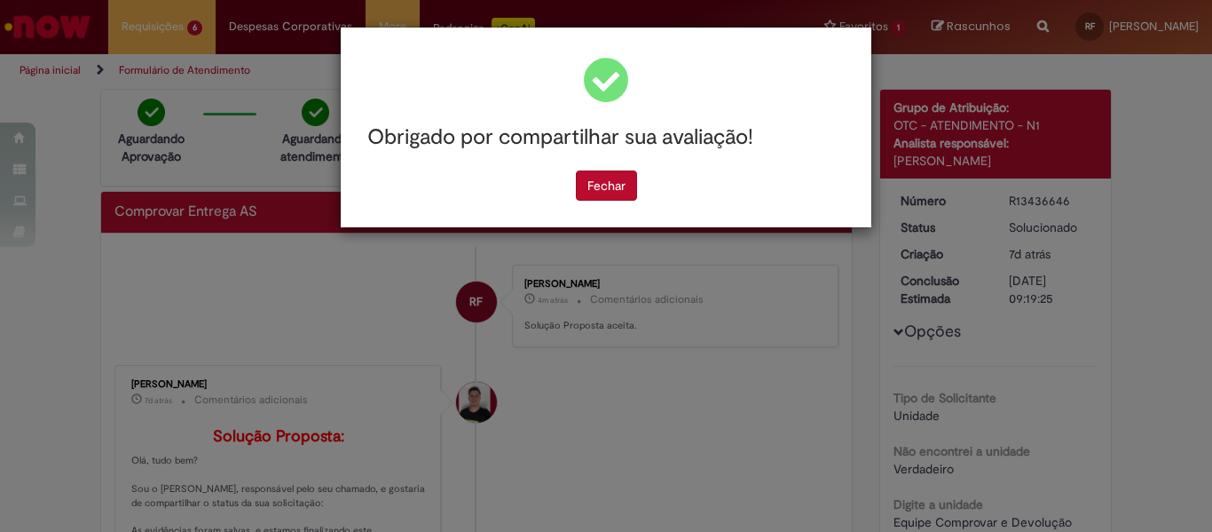
scroll to position [0, 0]
click at [617, 199] on button "Fechar" at bounding box center [606, 185] width 61 height 30
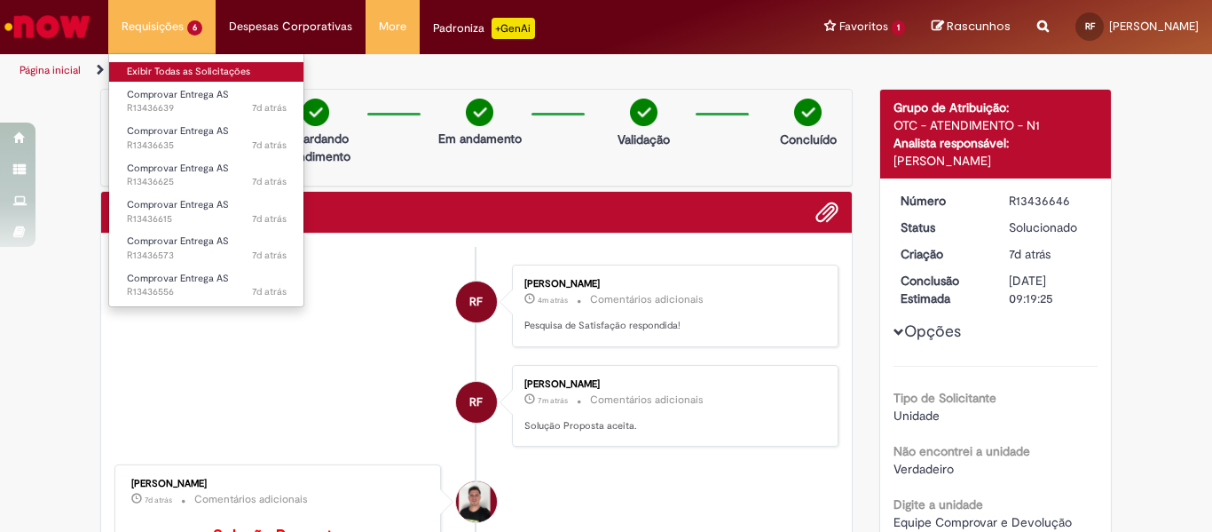
click at [178, 67] on link "Exibir Todas as Solicitações" at bounding box center [206, 72] width 195 height 20
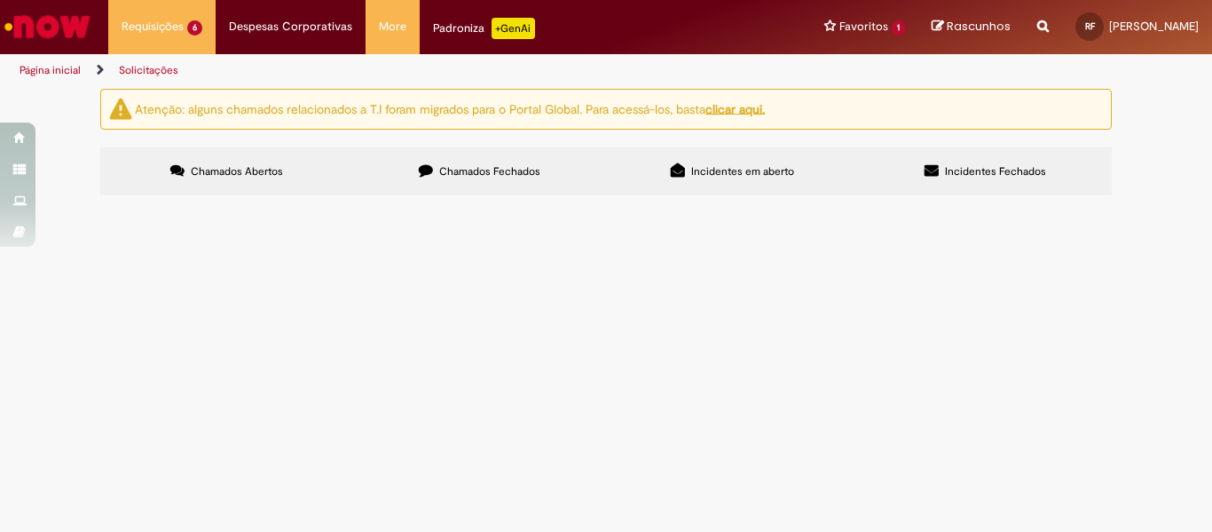
click at [0, 0] on span "segue [PERSON_NAME] assinado e carimbado pela rede NF 104352" at bounding box center [0, 0] width 0 height 0
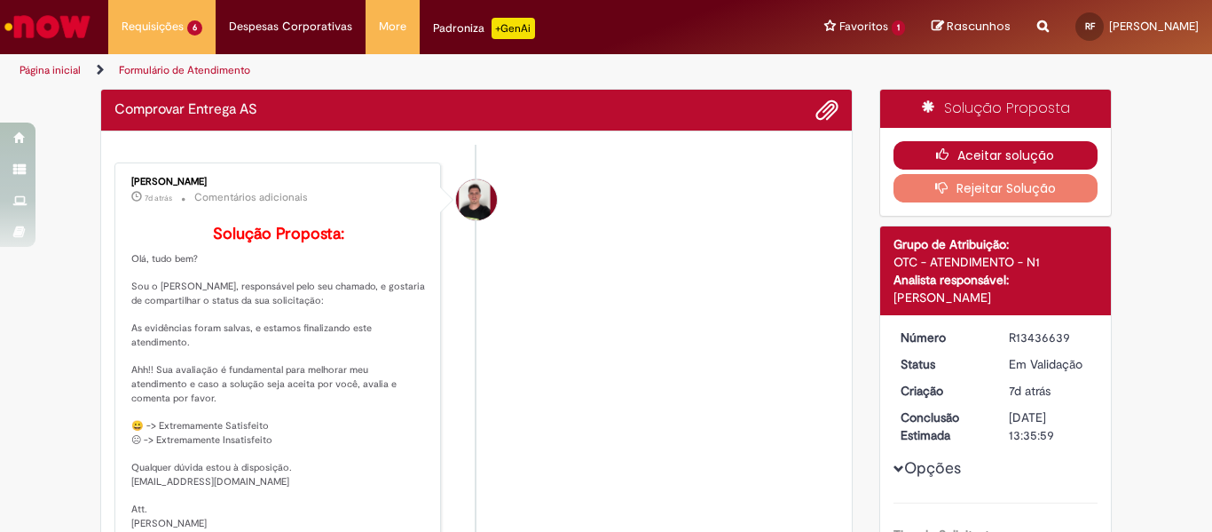
click at [959, 156] on button "Aceitar solução" at bounding box center [996, 155] width 205 height 28
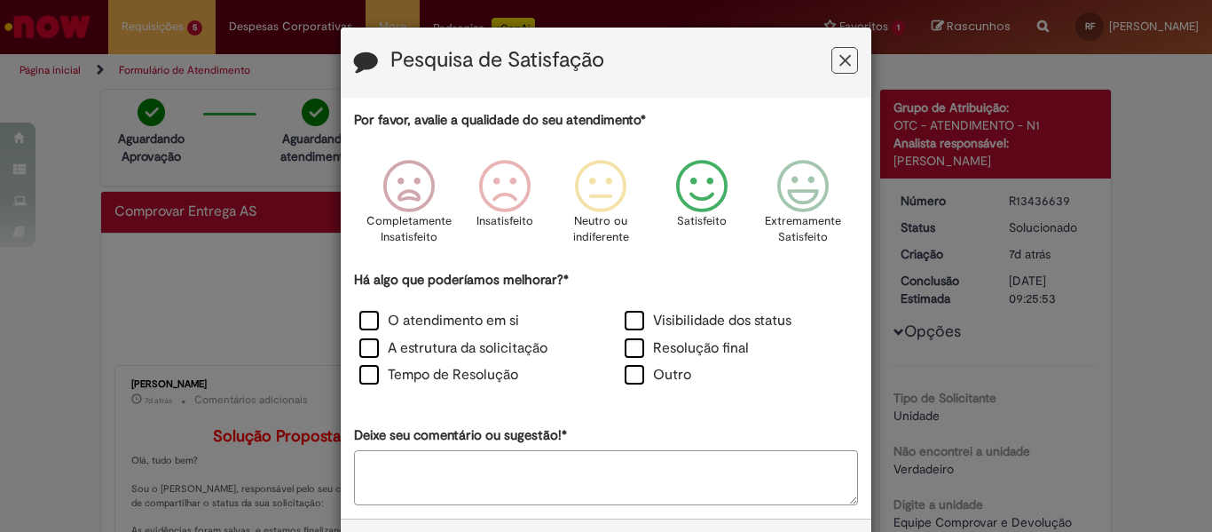
click at [712, 194] on icon "Feedback" at bounding box center [702, 186] width 67 height 53
click at [630, 342] on label "Resolução final" at bounding box center [687, 348] width 124 height 20
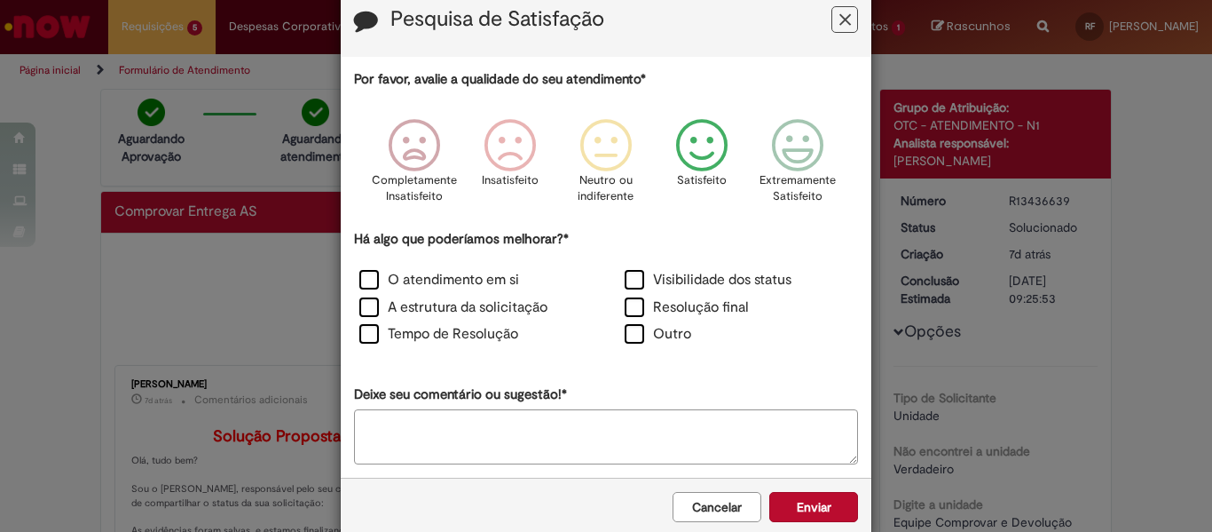
scroll to position [72, 0]
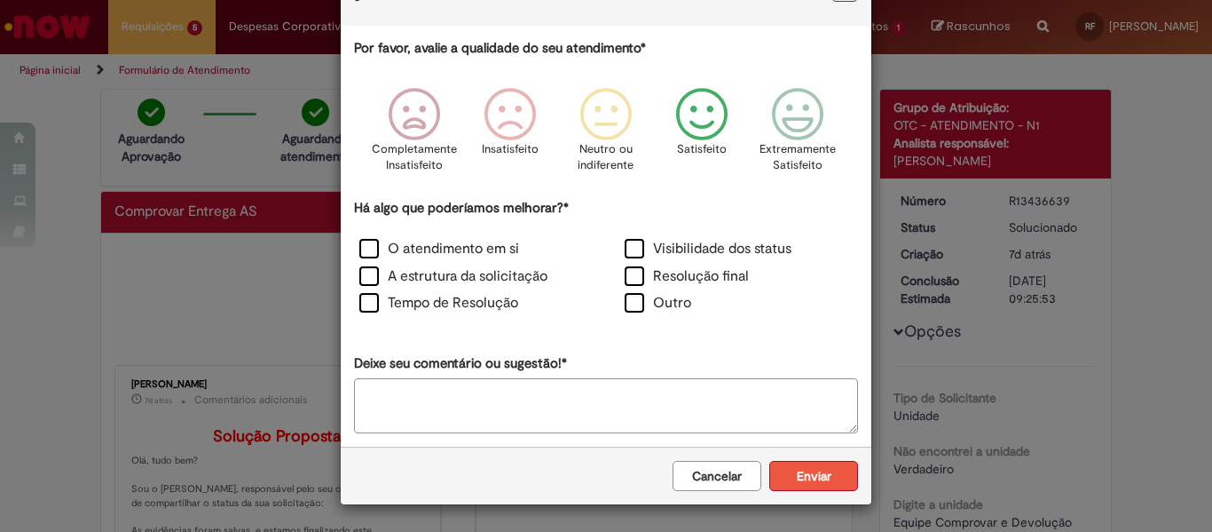
click at [792, 483] on button "Enviar" at bounding box center [813, 476] width 89 height 30
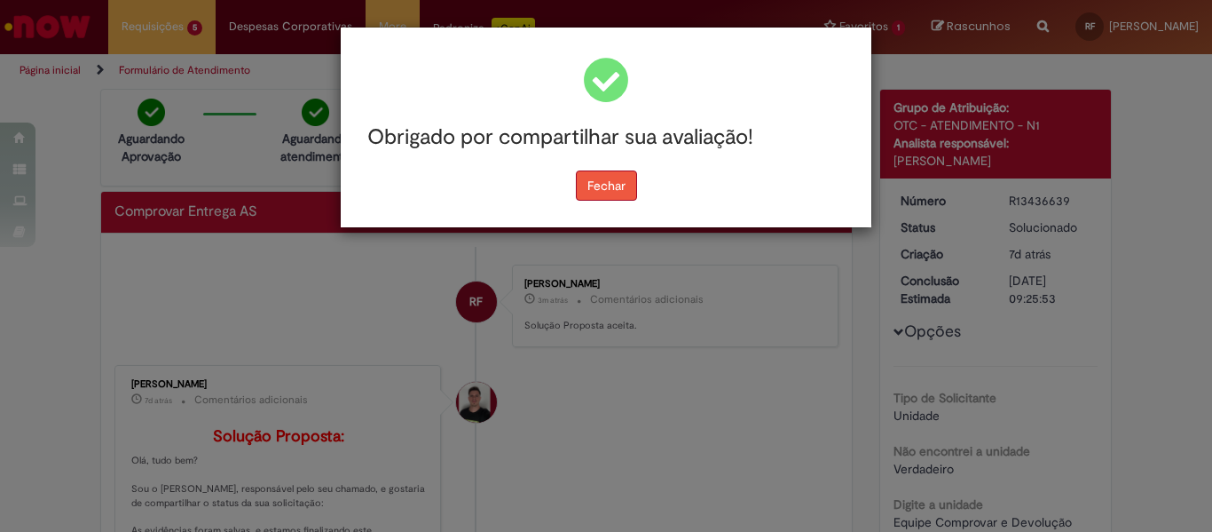
click at [620, 186] on button "Fechar" at bounding box center [606, 185] width 61 height 30
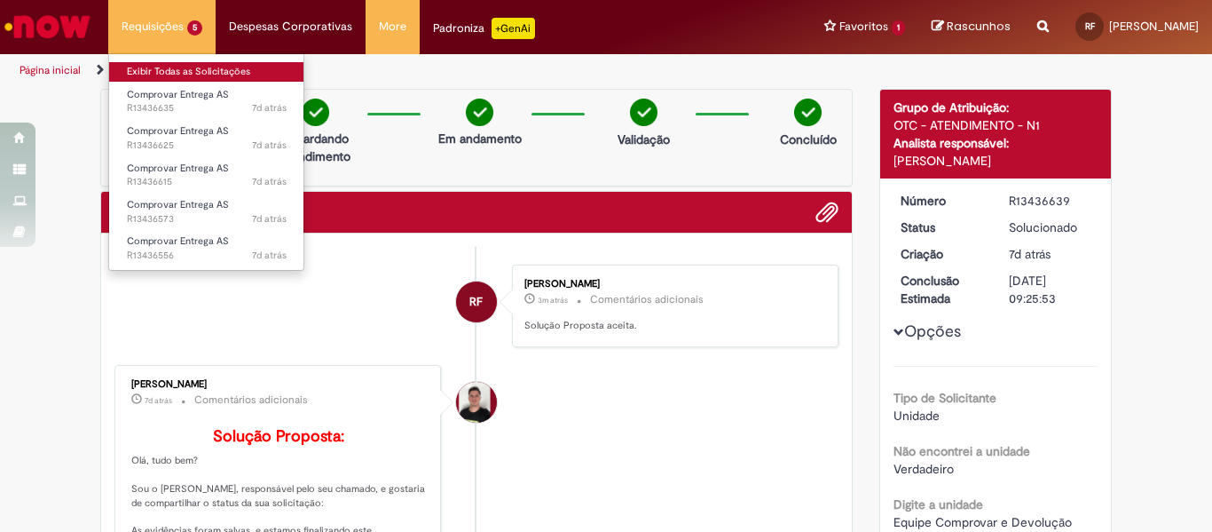
click at [165, 71] on link "Exibir Todas as Solicitações" at bounding box center [206, 72] width 195 height 20
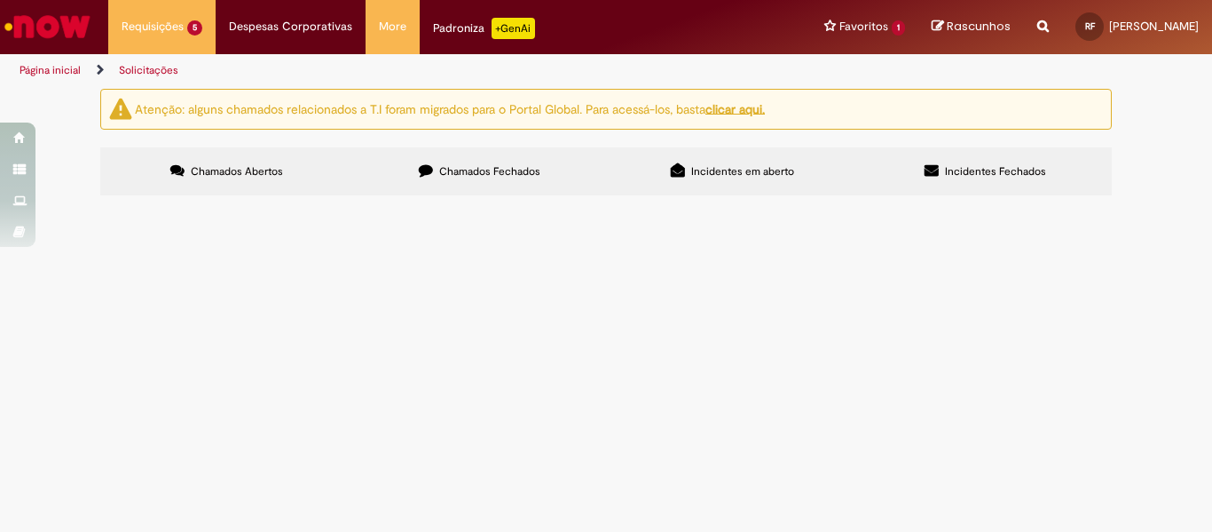
click at [0, 0] on span "Comprovar Entrega AS" at bounding box center [0, 0] width 0 height 0
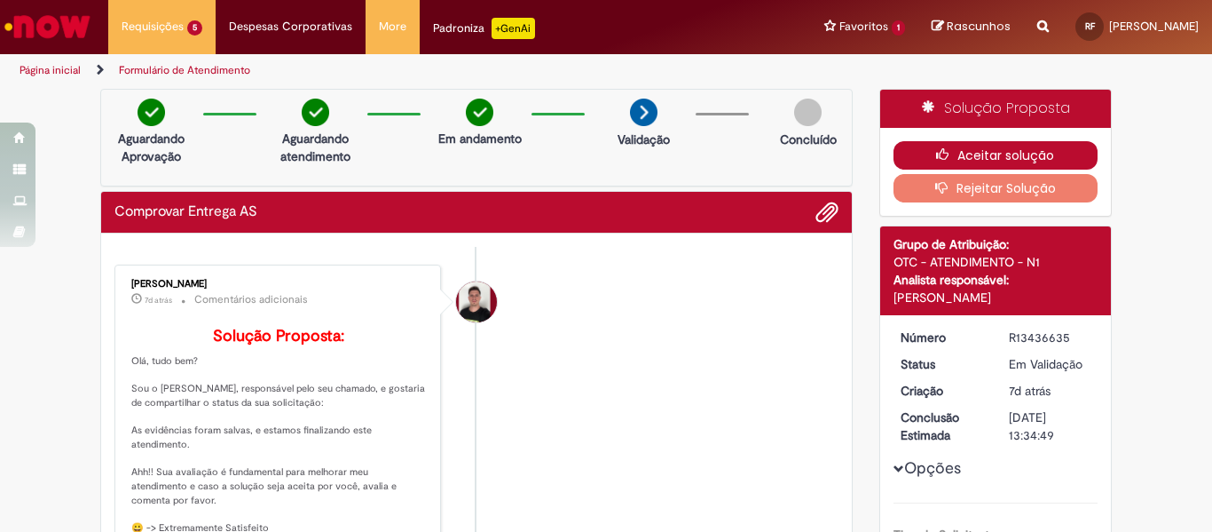
click at [936, 154] on icon "button" at bounding box center [946, 154] width 21 height 12
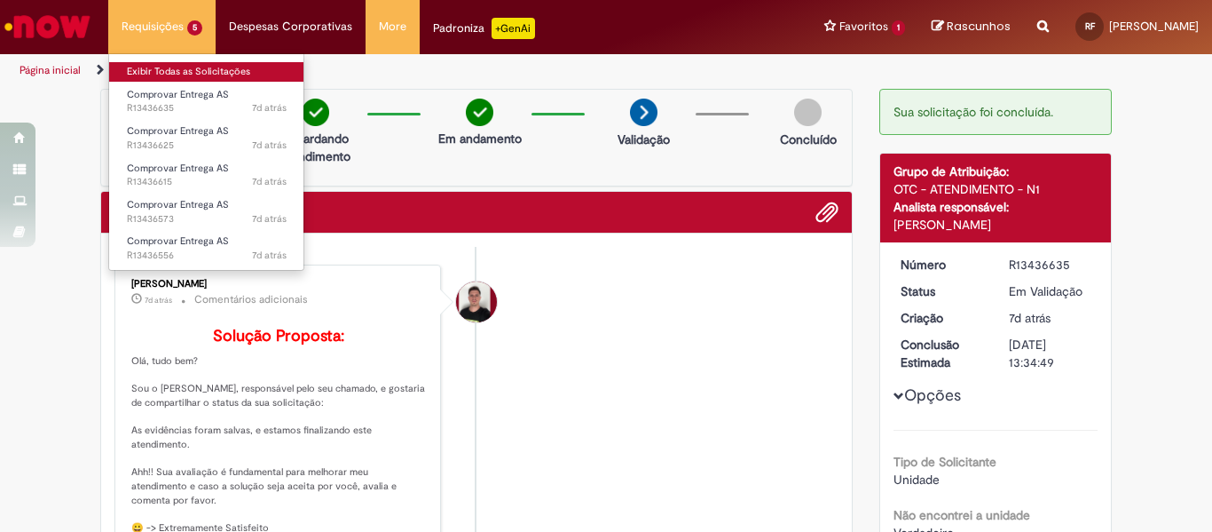
click at [166, 68] on link "Exibir Todas as Solicitações" at bounding box center [206, 72] width 195 height 20
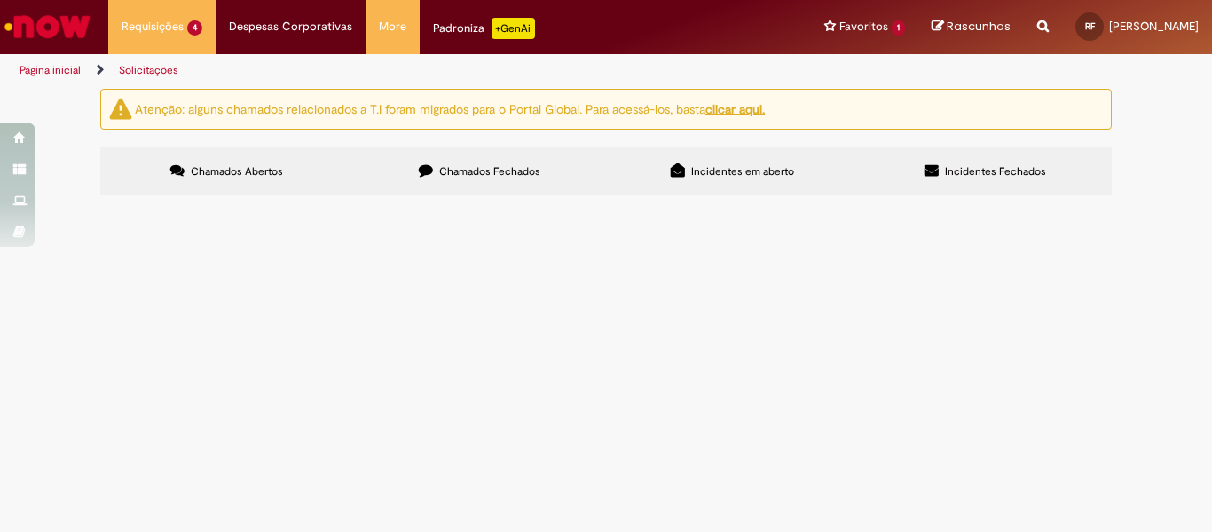
click at [442, 174] on span "Chamados Fechados" at bounding box center [489, 171] width 101 height 14
click at [0, 0] on input "Pesquisar" at bounding box center [0, 0] width 0 height 0
type input "*********"
click at [0, 0] on button "Pesquisar" at bounding box center [0, 0] width 0 height 0
click at [285, 178] on label "Chamados Abertos" at bounding box center [226, 171] width 253 height 48
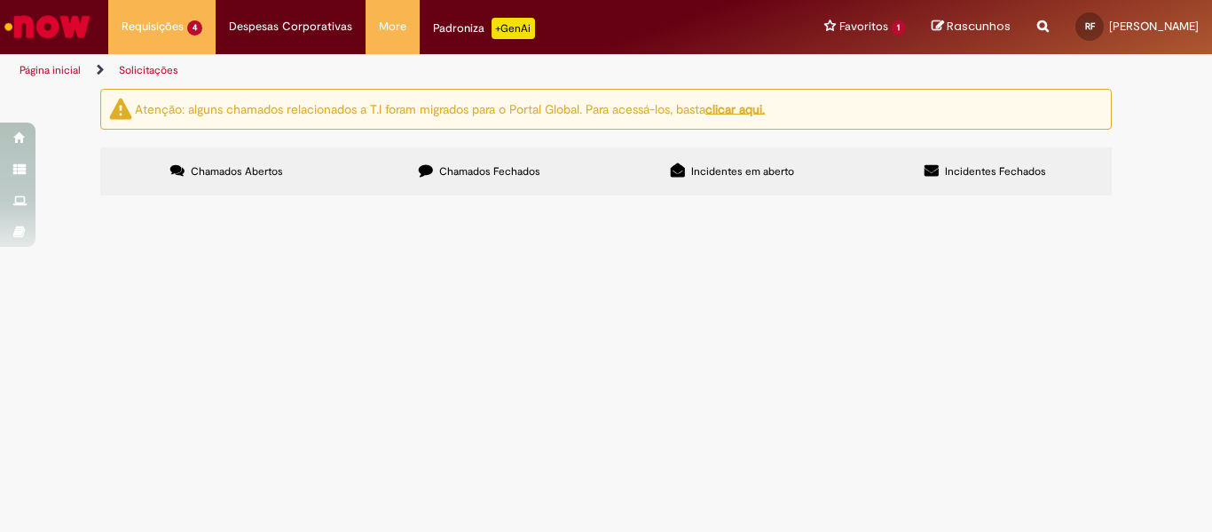
click at [761, 181] on label "Incidentes em aberto" at bounding box center [732, 171] width 253 height 48
click at [964, 175] on span "Incidentes Fechados" at bounding box center [995, 171] width 101 height 14
click at [466, 168] on span "Chamados Fechados" at bounding box center [489, 171] width 101 height 14
click at [0, 0] on link at bounding box center [0, 0] width 0 height 0
click at [217, 167] on span "Chamados Abertos" at bounding box center [237, 171] width 92 height 14
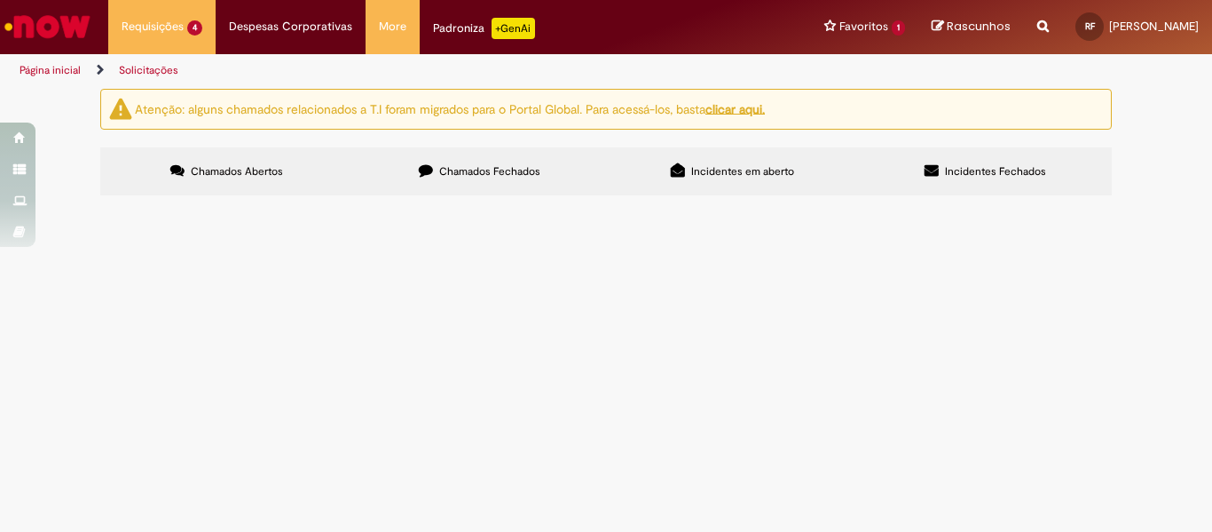
click at [0, 0] on input "Pesquisar" at bounding box center [0, 0] width 0 height 0
click at [0, 0] on span "Comprovar Entrega AS" at bounding box center [0, 0] width 0 height 0
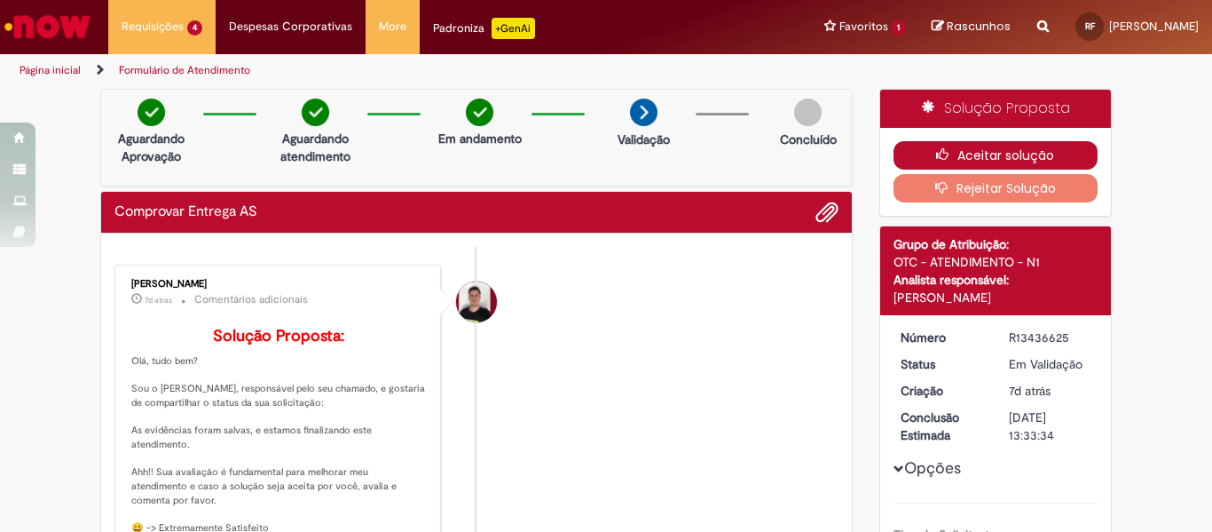
click at [965, 159] on button "Aceitar solução" at bounding box center [996, 155] width 205 height 28
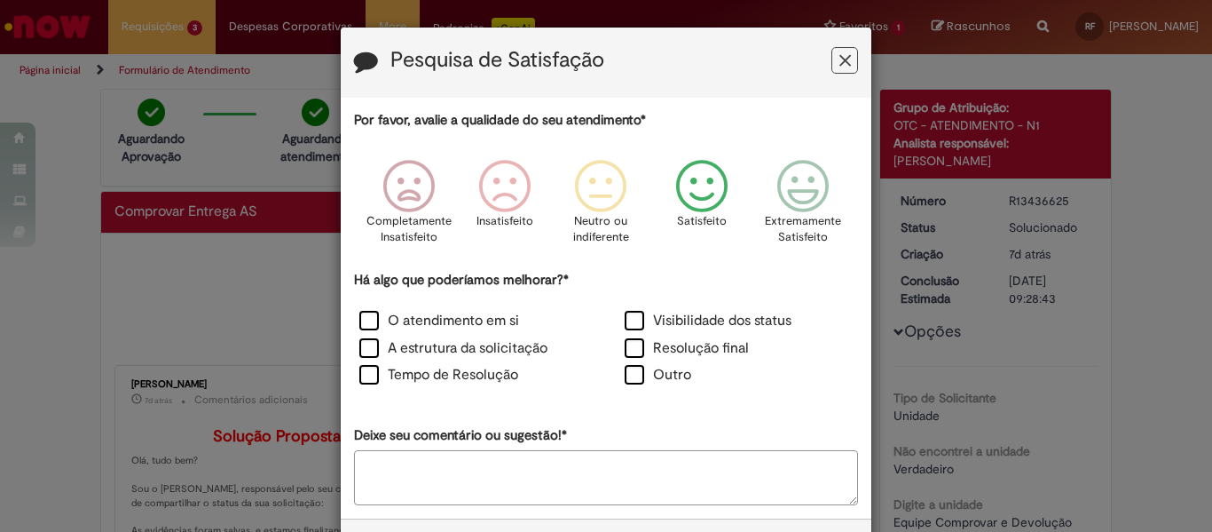
click at [710, 201] on icon "Feedback" at bounding box center [702, 186] width 67 height 53
click at [630, 351] on label "Resolução final" at bounding box center [687, 348] width 124 height 20
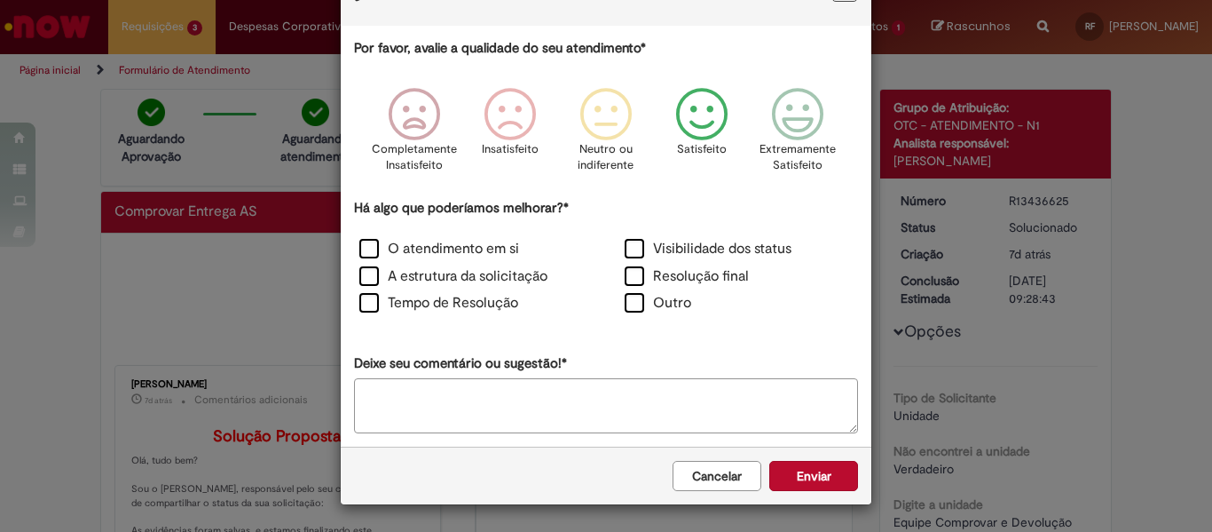
click at [803, 492] on div "Cancelar Enviar" at bounding box center [606, 475] width 531 height 58
click at [790, 475] on button "Enviar" at bounding box center [813, 476] width 89 height 30
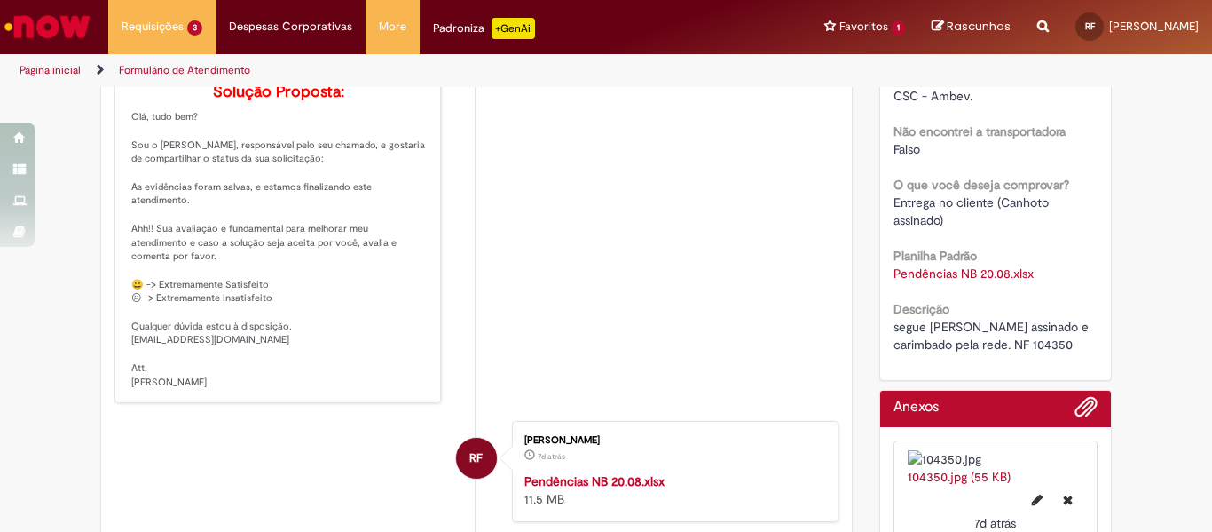
scroll to position [0, 0]
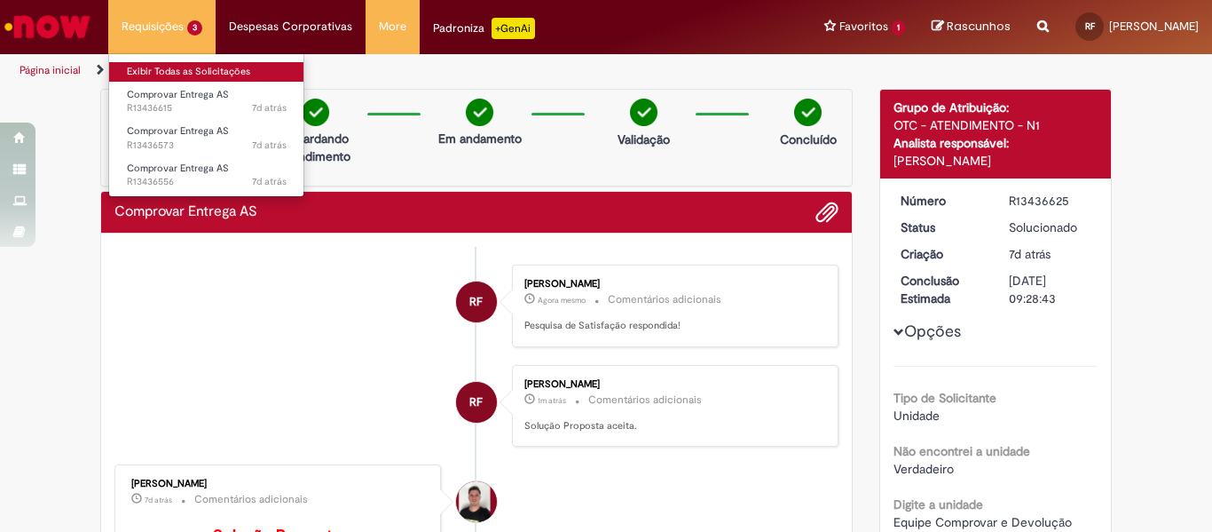
click at [163, 69] on link "Exibir Todas as Solicitações" at bounding box center [206, 72] width 195 height 20
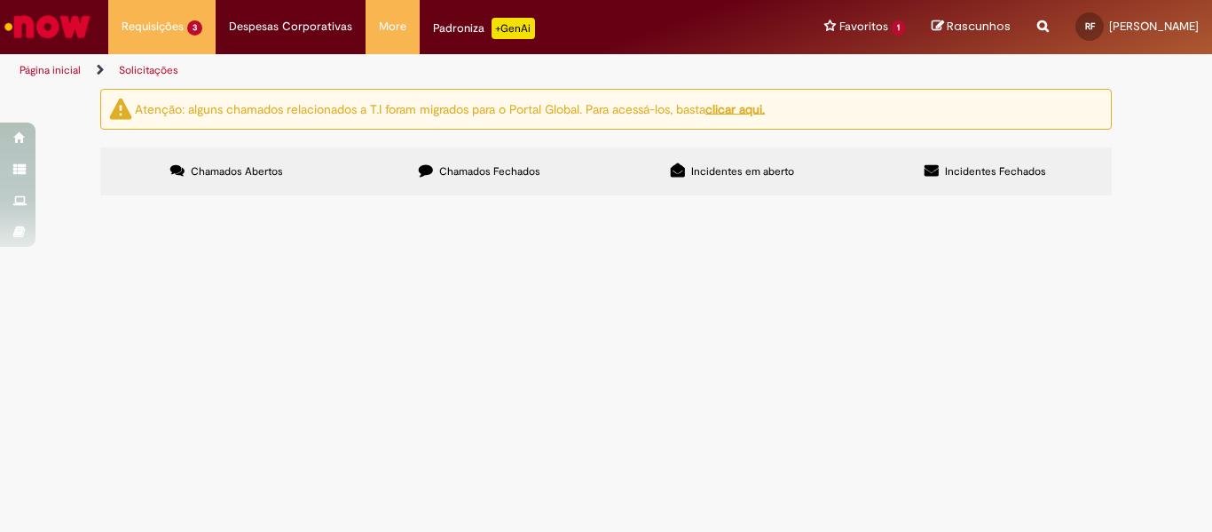
click at [0, 0] on span "Comprovar Entrega AS" at bounding box center [0, 0] width 0 height 0
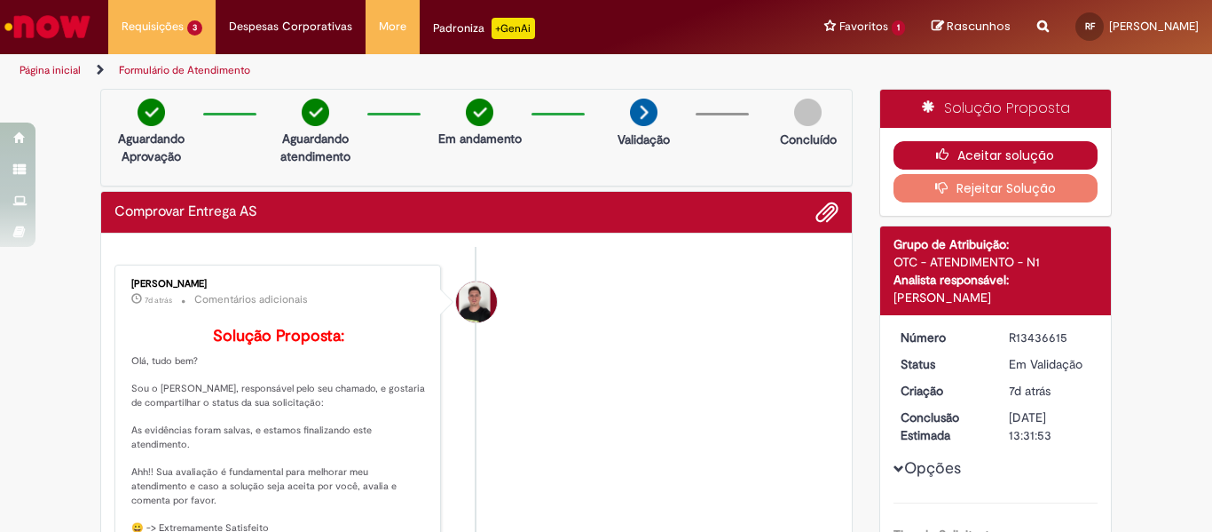
click at [945, 148] on icon "button" at bounding box center [946, 154] width 21 height 12
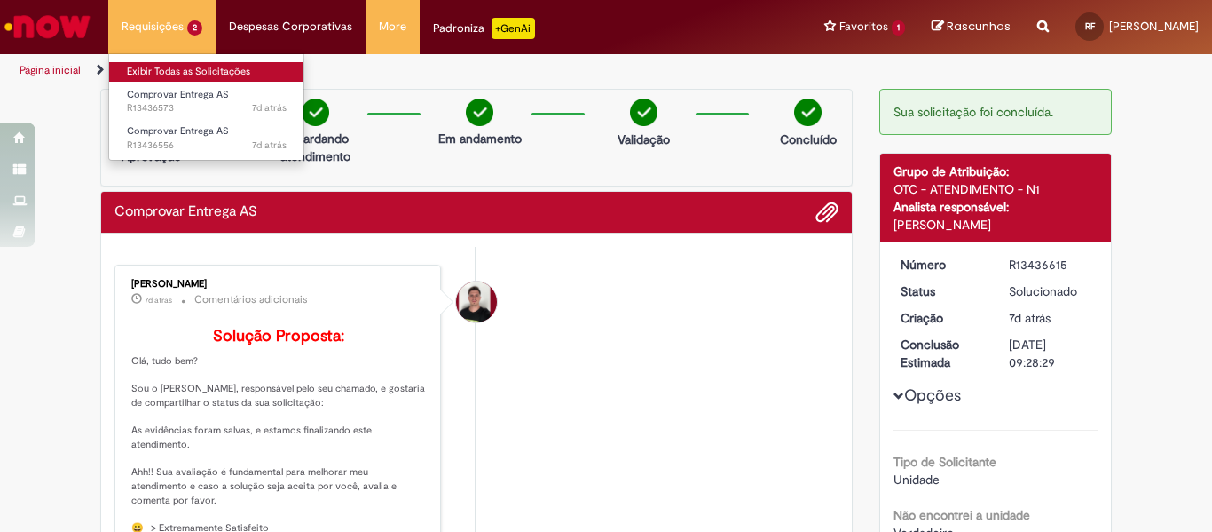
click at [152, 71] on link "Exibir Todas as Solicitações" at bounding box center [206, 72] width 195 height 20
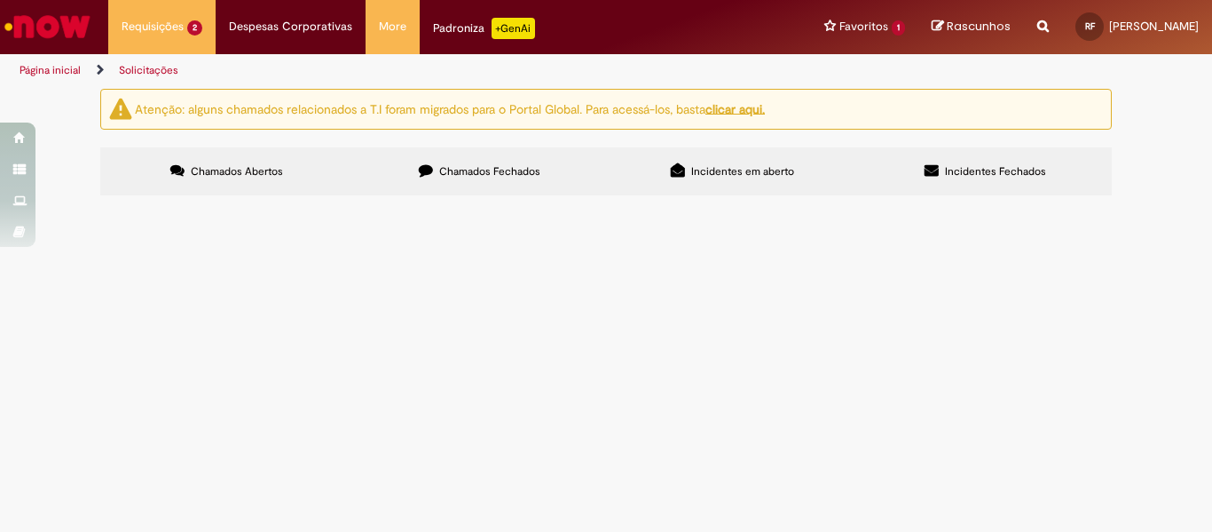
click at [0, 0] on span "Comprovar Entrega AS" at bounding box center [0, 0] width 0 height 0
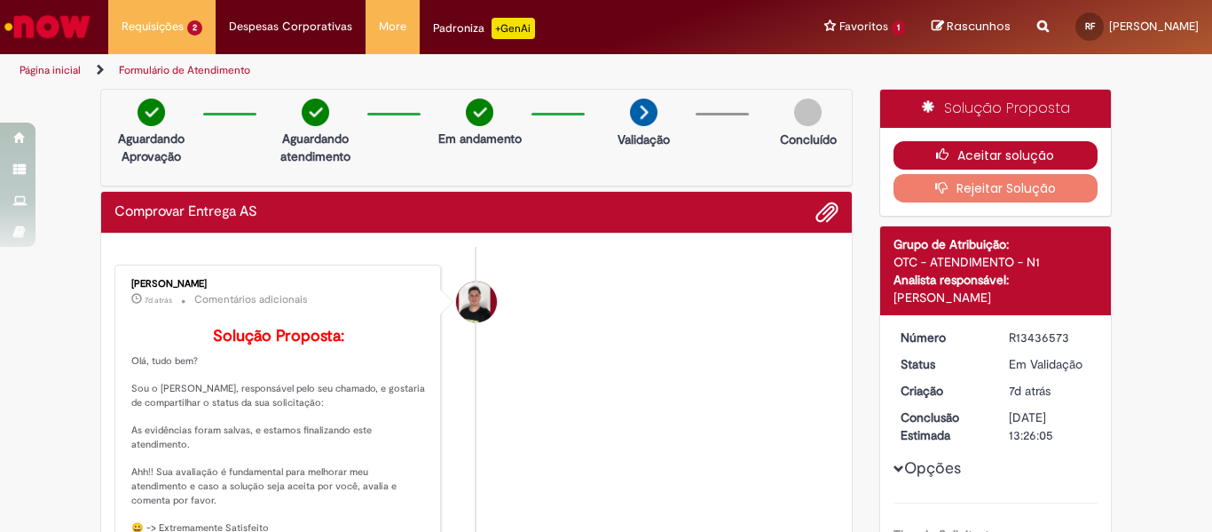
click at [982, 162] on button "Aceitar solução" at bounding box center [996, 155] width 205 height 28
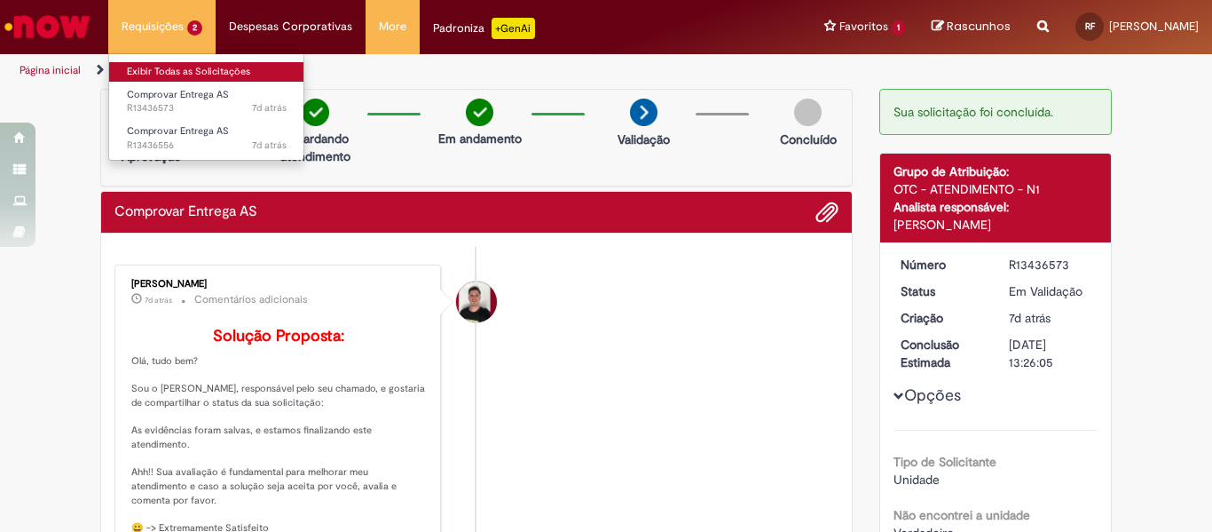
click at [160, 68] on link "Exibir Todas as Solicitações" at bounding box center [206, 72] width 195 height 20
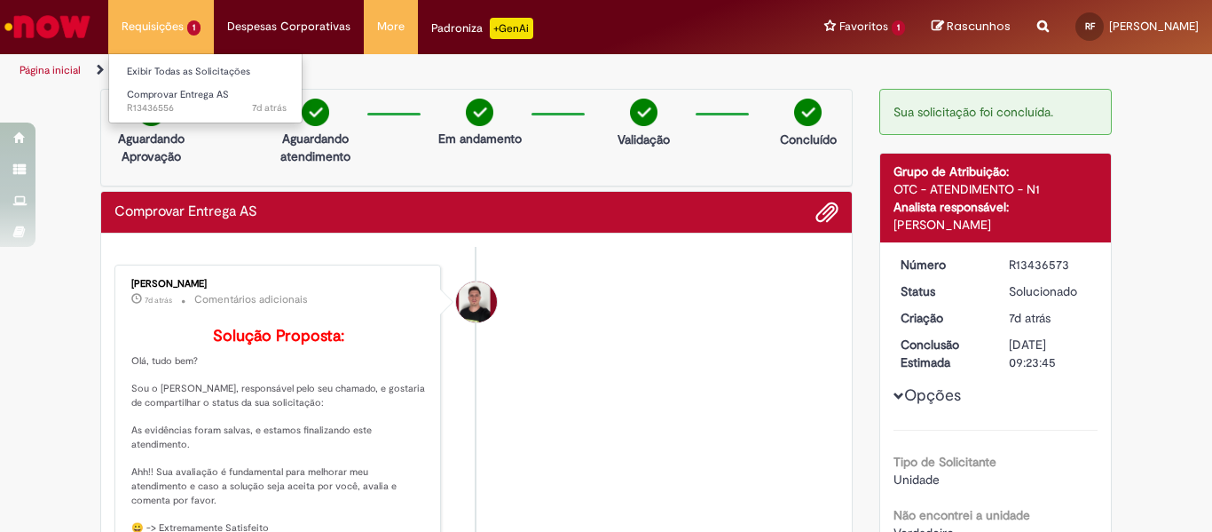
click at [157, 9] on li "Requisições 1 Exibir Todas as Solicitações Comprovar Entrega AS 7d atrás 7 dias…" at bounding box center [161, 26] width 106 height 53
click at [177, 77] on link "Exibir Todas as Solicitações" at bounding box center [206, 72] width 195 height 20
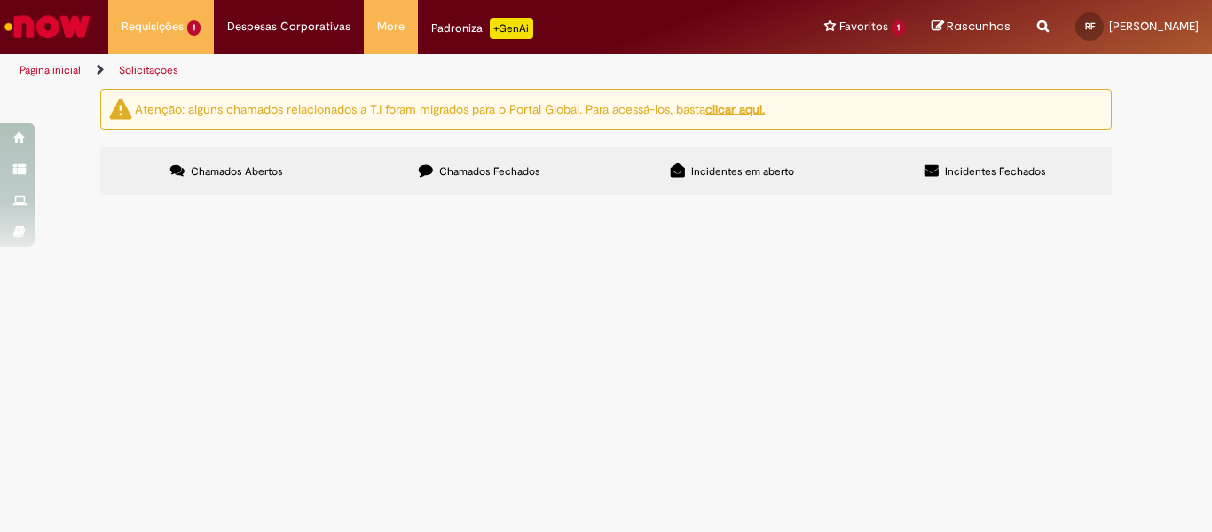
click at [0, 0] on span "Comprovar Entrega AS" at bounding box center [0, 0] width 0 height 0
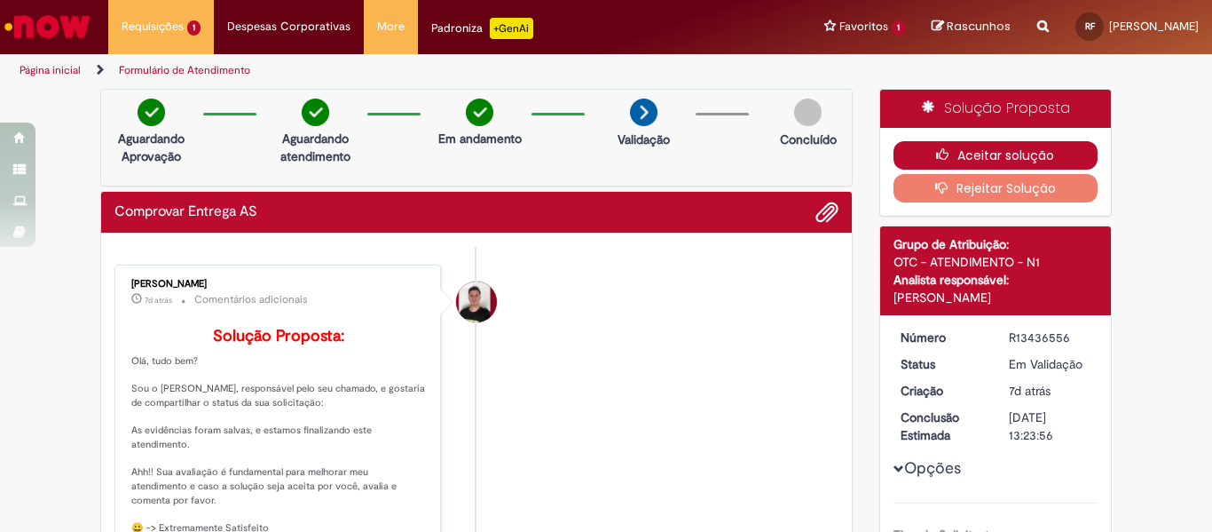
click at [921, 162] on button "Aceitar solução" at bounding box center [996, 155] width 205 height 28
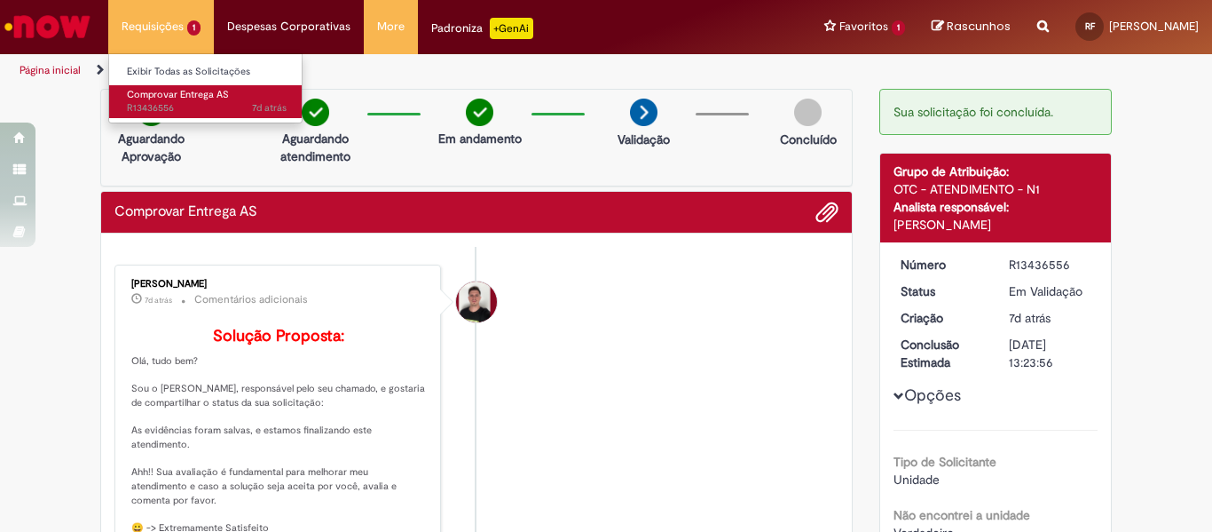
click at [157, 86] on link "Comprovar Entrega AS 7d atrás 7 dias atrás R13436556" at bounding box center [206, 101] width 195 height 33
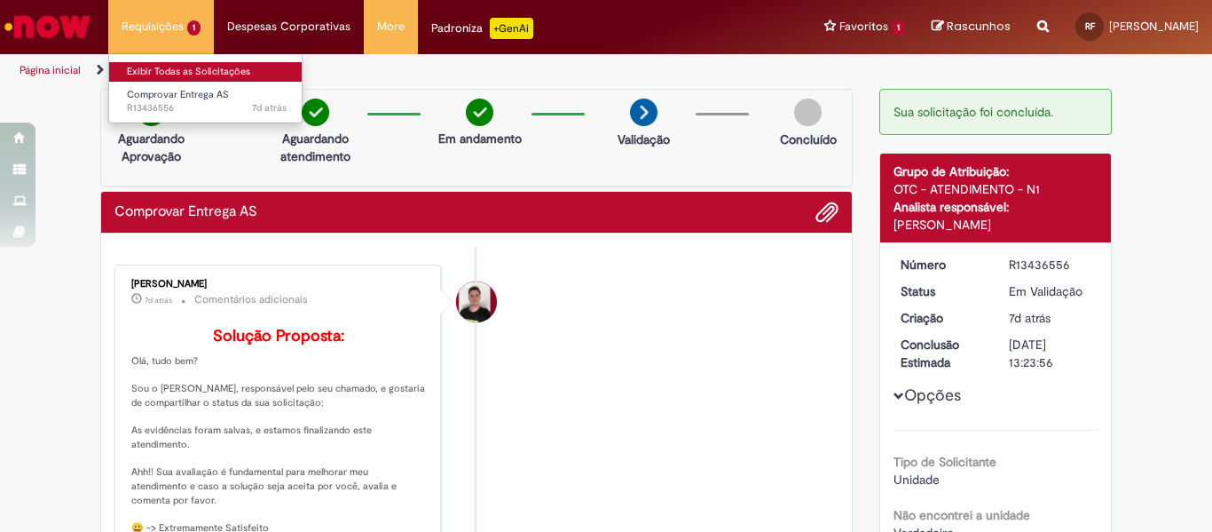
click at [172, 70] on link "Exibir Todas as Solicitações" at bounding box center [206, 72] width 195 height 20
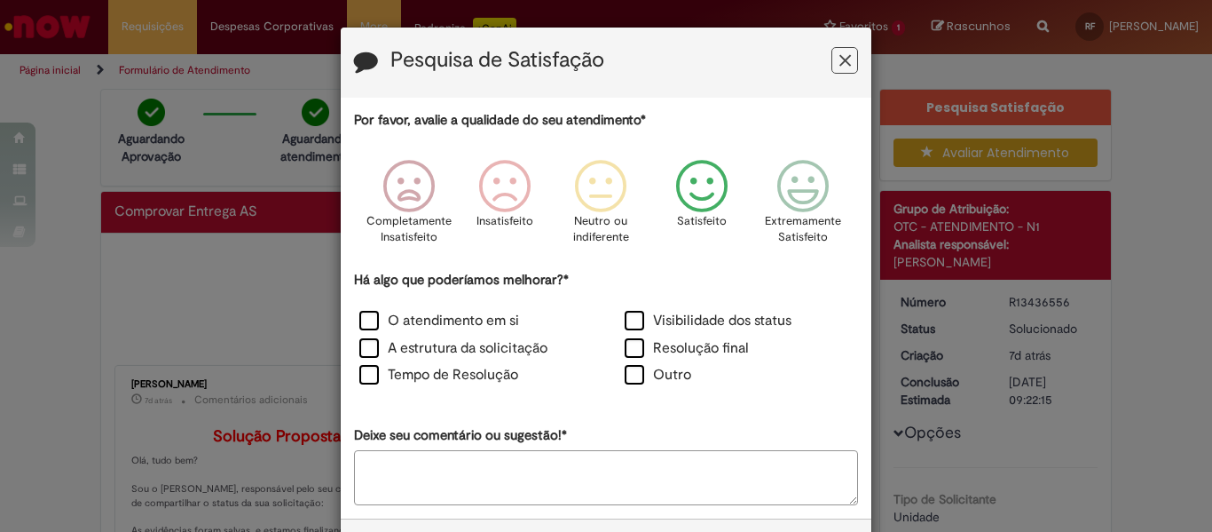
click at [703, 177] on icon "Feedback" at bounding box center [702, 186] width 67 height 53
click at [631, 351] on label "Resolução final" at bounding box center [687, 348] width 124 height 20
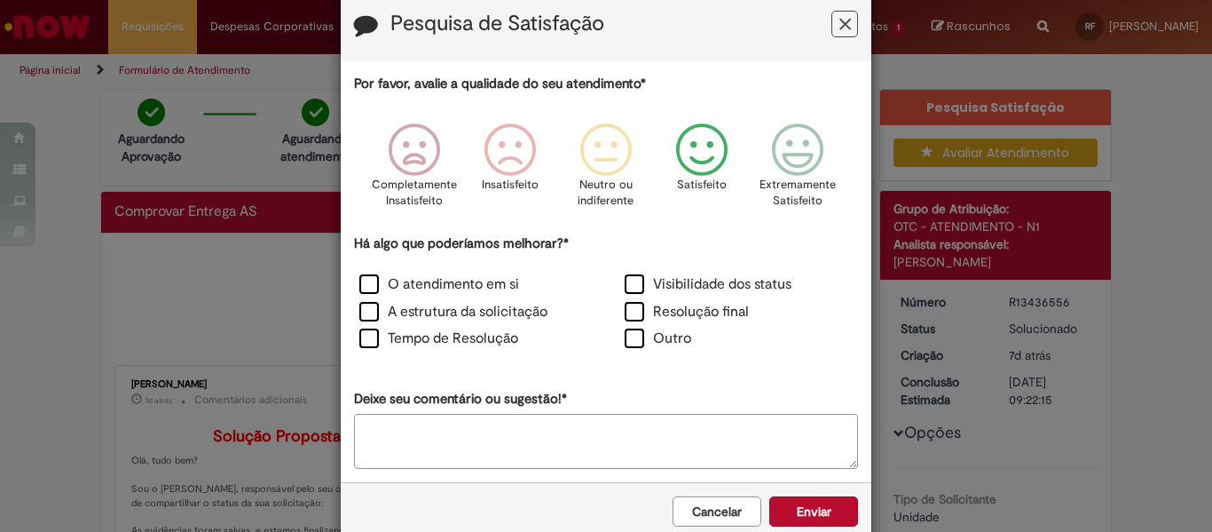
scroll to position [72, 0]
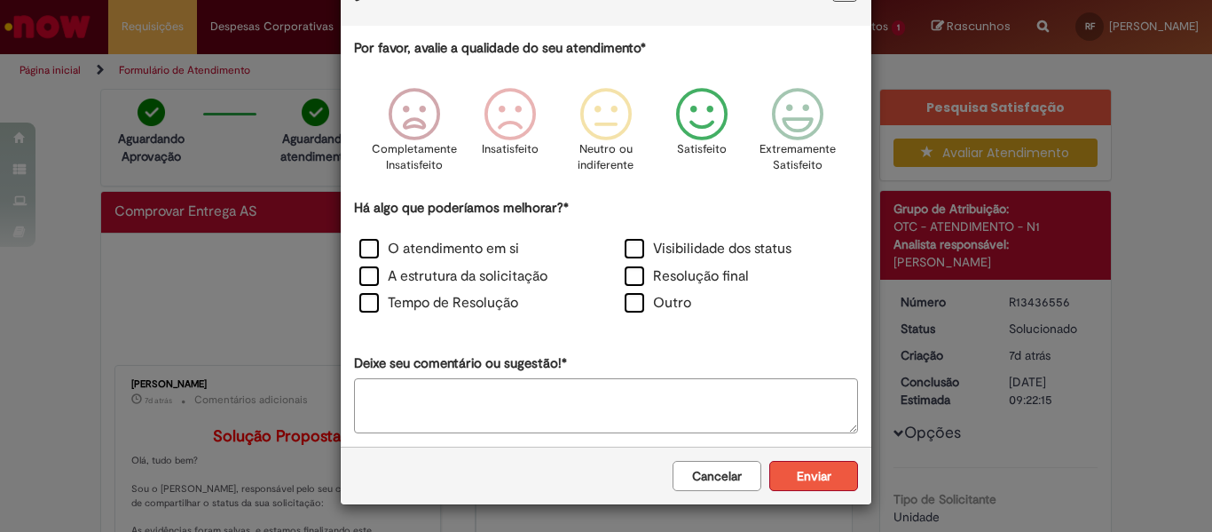
click at [792, 469] on button "Enviar" at bounding box center [813, 476] width 89 height 30
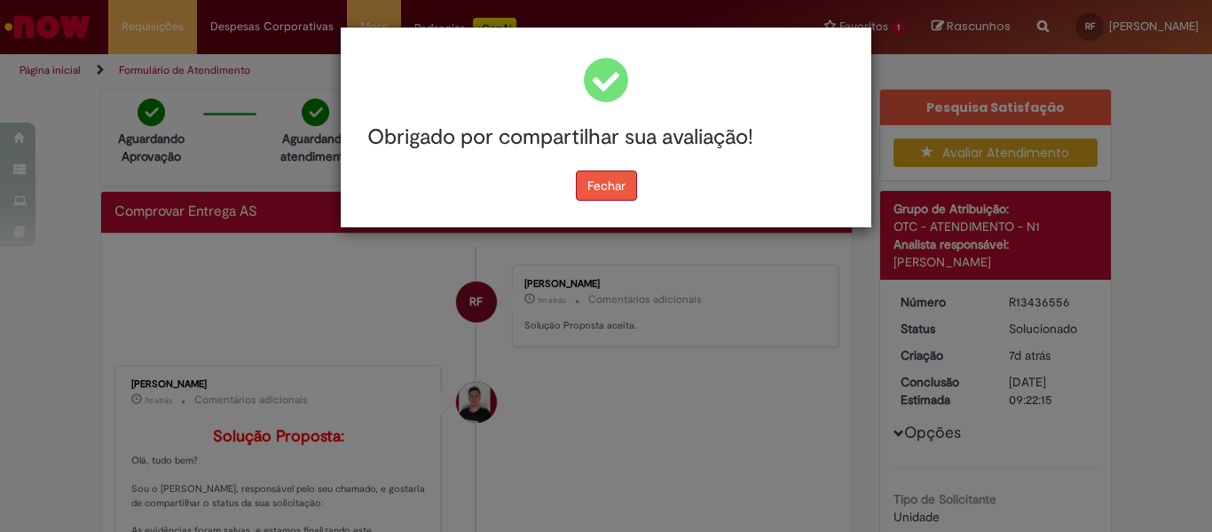
click at [620, 185] on button "Fechar" at bounding box center [606, 185] width 61 height 30
